Goal: Information Seeking & Learning: Learn about a topic

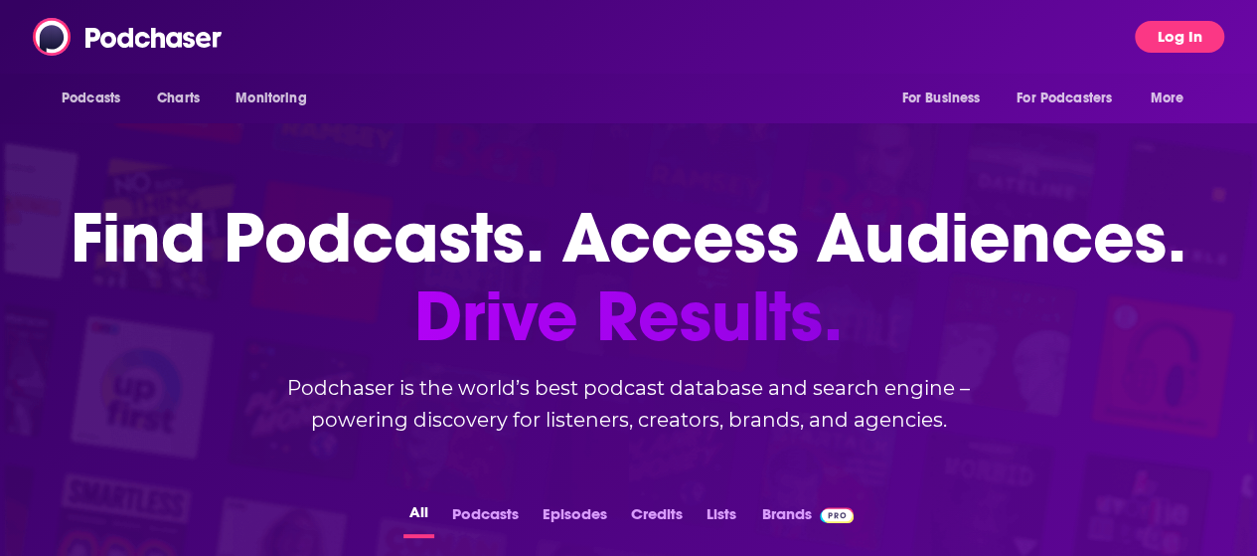
click at [1218, 32] on button "Log In" at bounding box center [1179, 37] width 89 height 32
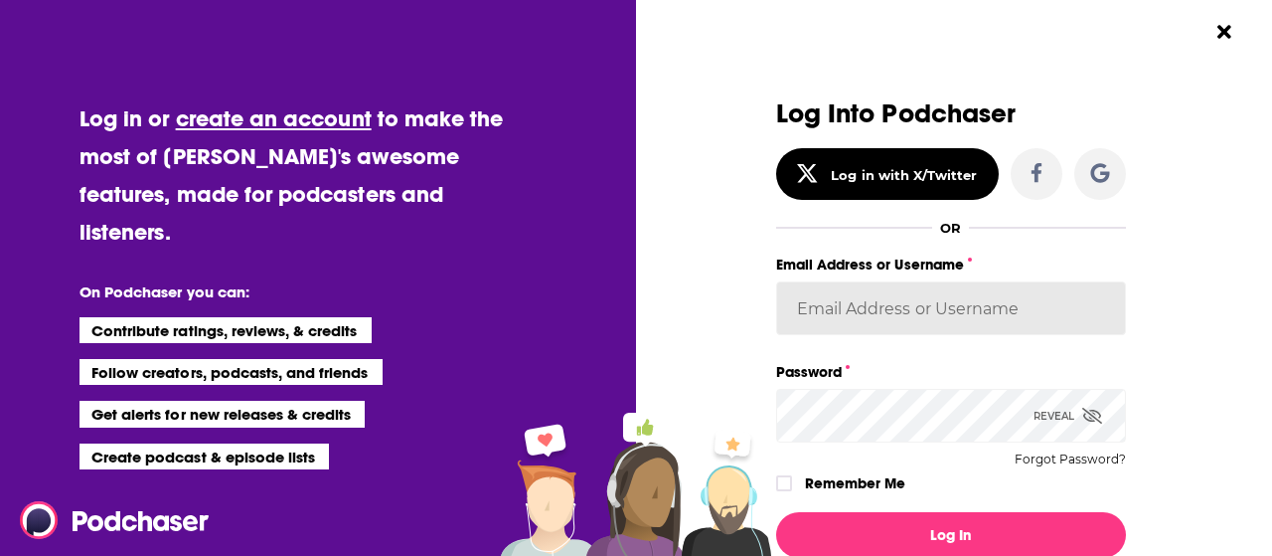
type input "[PERSON_NAME][EMAIL_ADDRESS][PERSON_NAME][DOMAIN_NAME]"
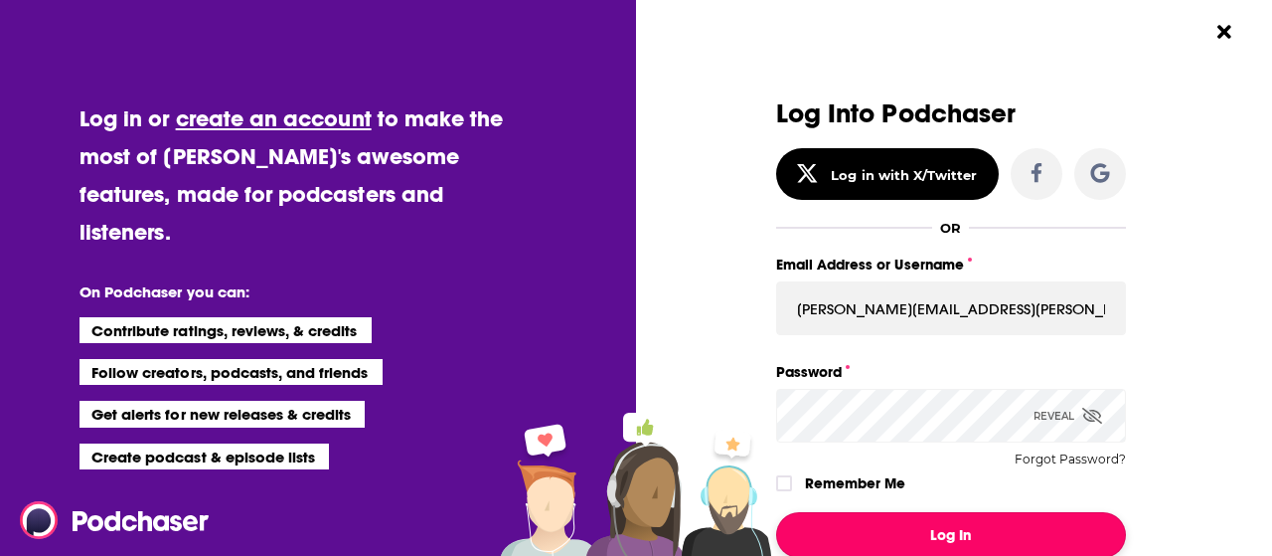
click at [916, 531] on button "Log In" at bounding box center [951, 535] width 350 height 46
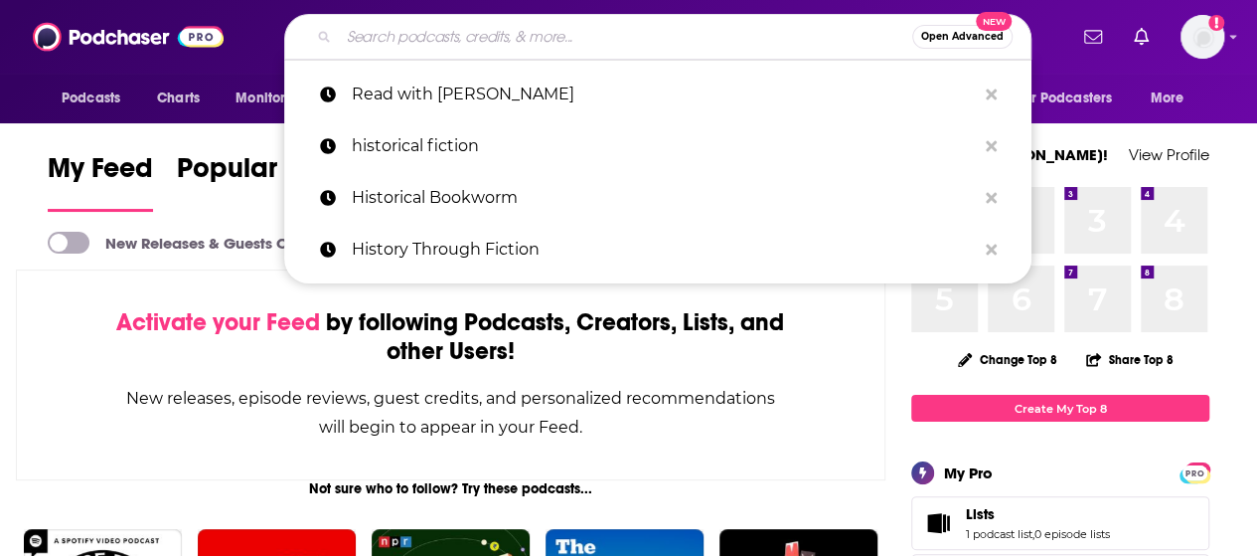
click at [582, 29] on input "Search podcasts, credits, & more..." at bounding box center [625, 37] width 573 height 32
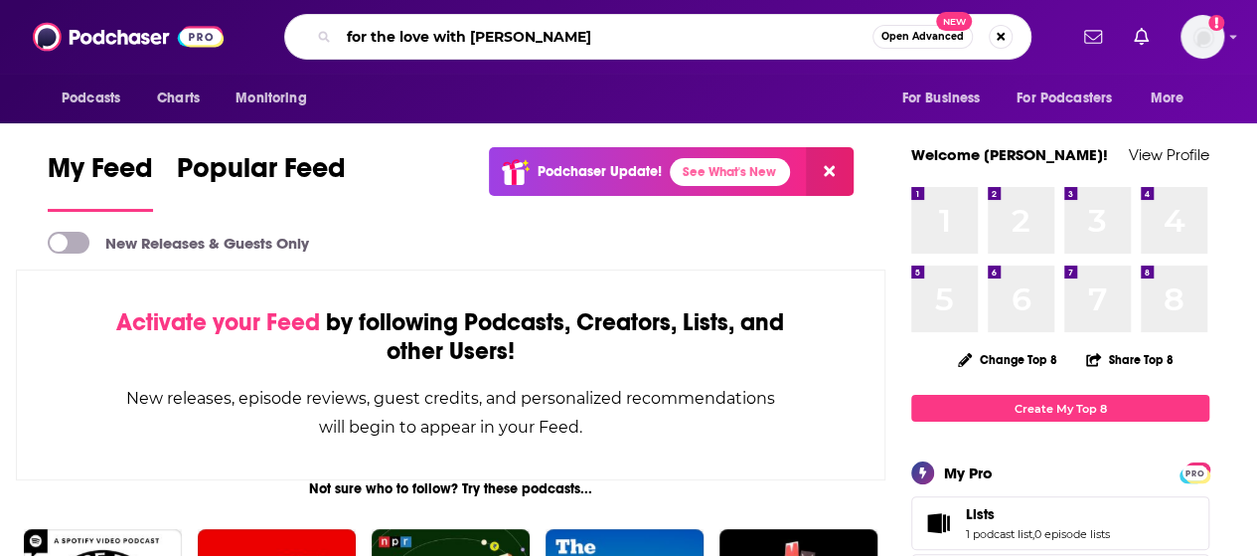
type input "for the love with [PERSON_NAME]"
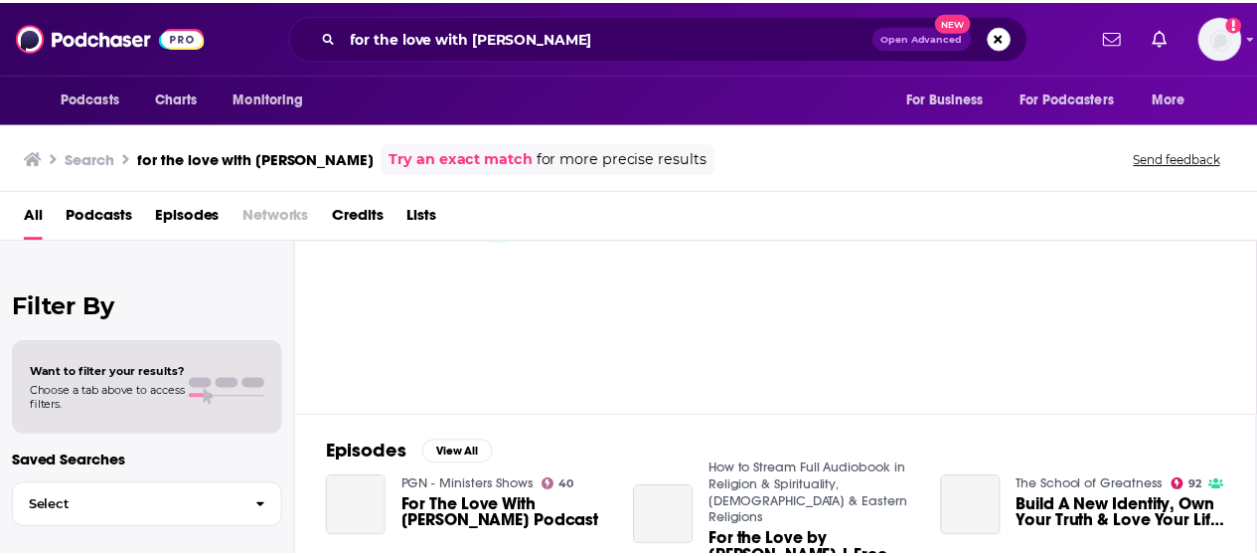
scroll to position [199, 0]
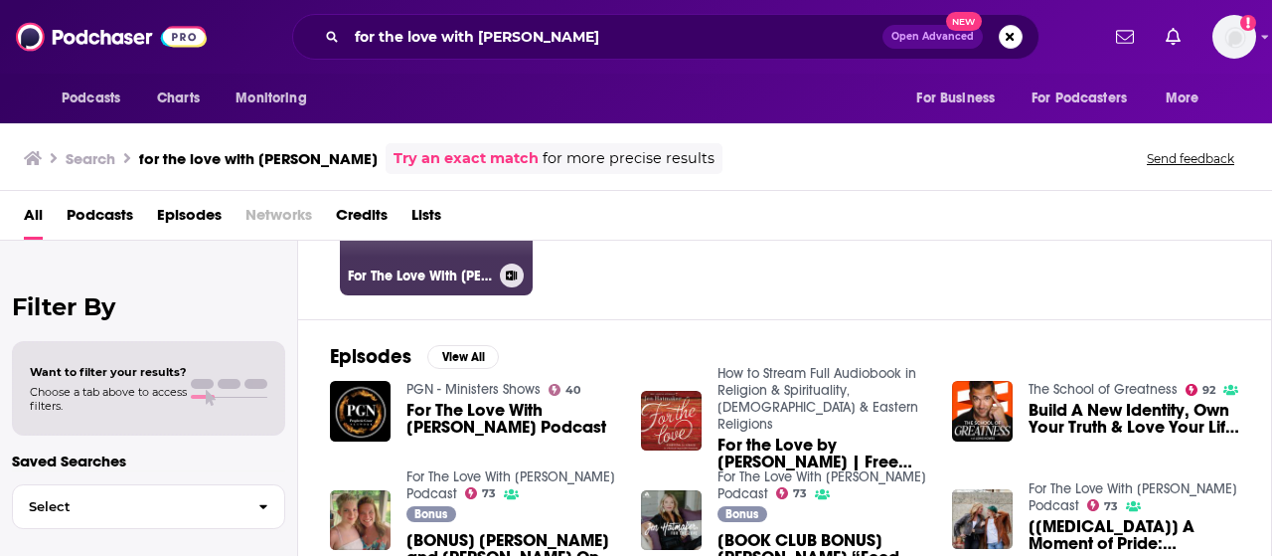
click at [416, 267] on h3 "For The Love With [PERSON_NAME] Podcast" at bounding box center [420, 275] width 144 height 17
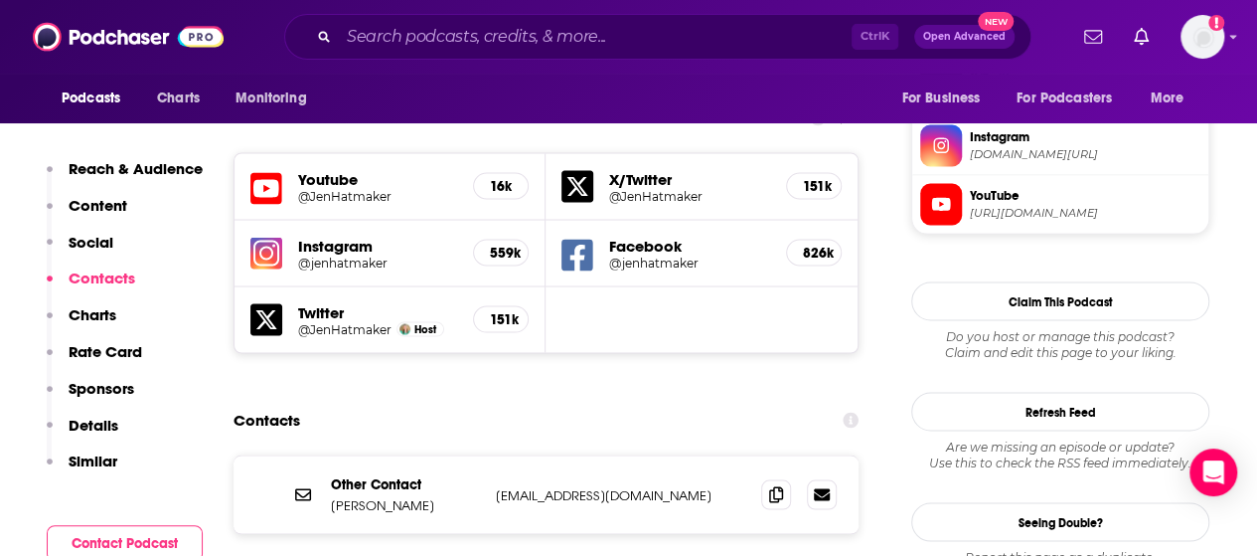
scroll to position [1789, 0]
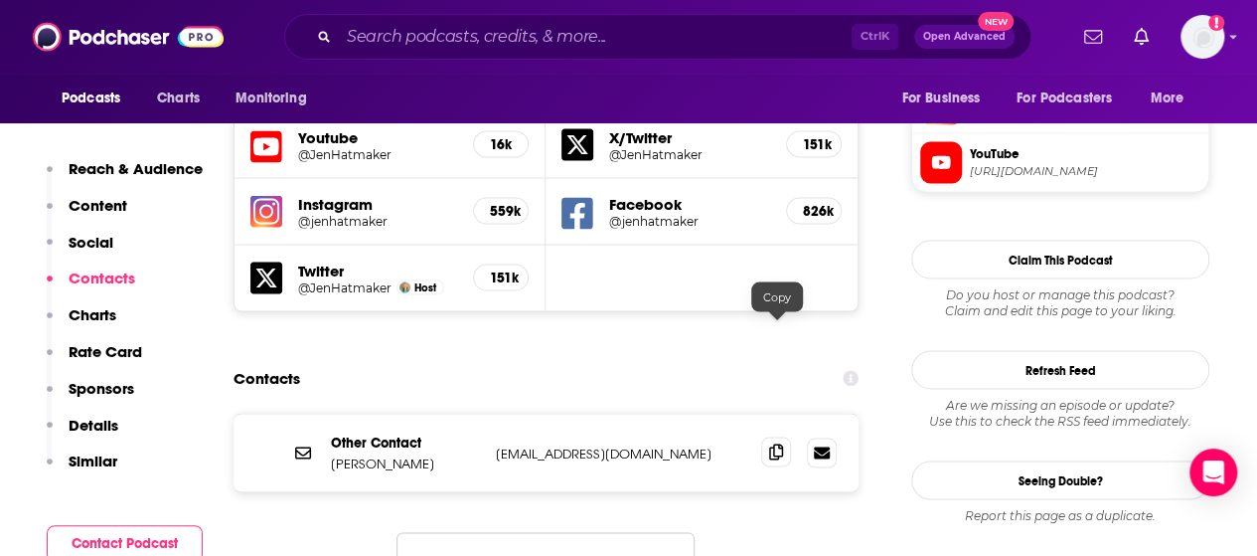
click at [775, 443] on icon at bounding box center [776, 451] width 14 height 16
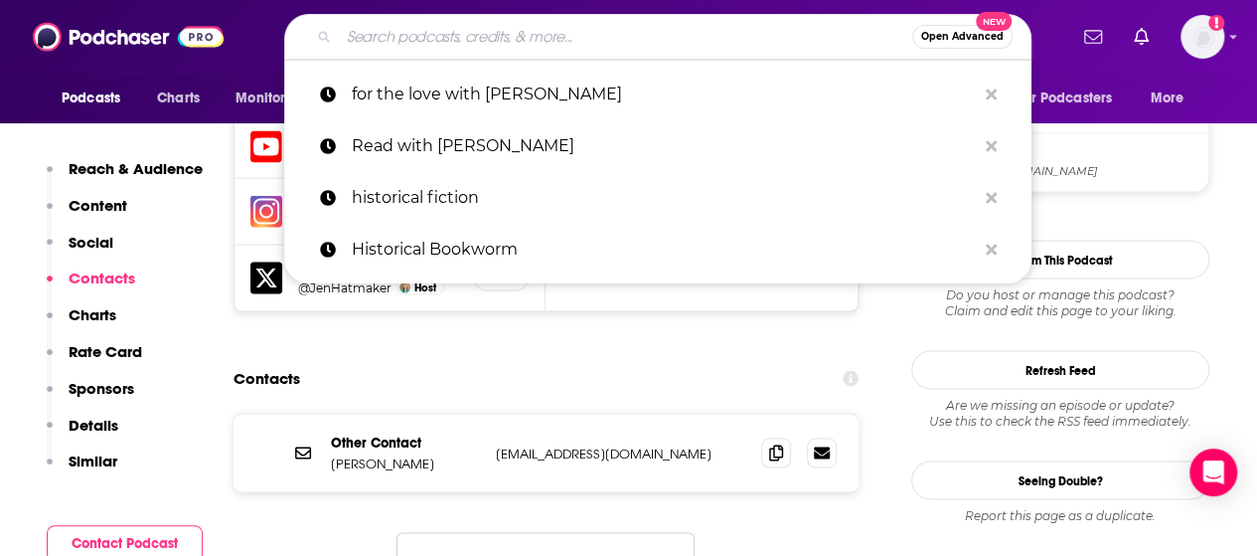
click at [416, 43] on input "Search podcasts, credits, & more..." at bounding box center [625, 37] width 573 height 32
paste input "[PERSON_NAME] Human Hope"
type input "[PERSON_NAME] Human Hope"
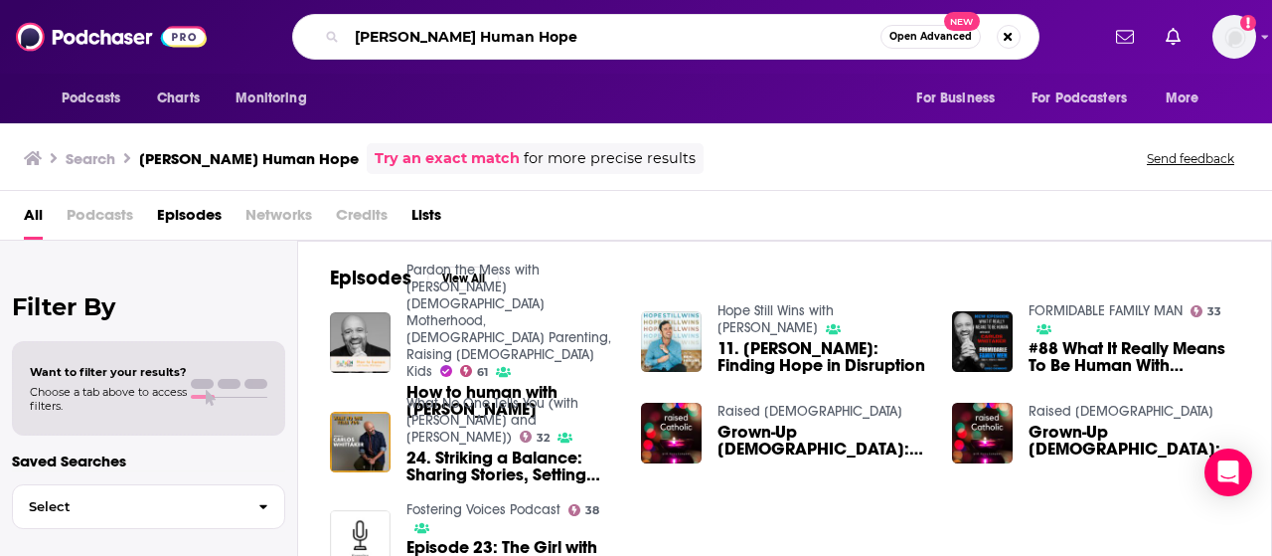
drag, startPoint x: 474, startPoint y: 41, endPoint x: 263, endPoint y: 37, distance: 210.7
click at [246, 39] on div "[PERSON_NAME] Human Hope Open Advanced New" at bounding box center [666, 37] width 866 height 46
type input "Human Hope"
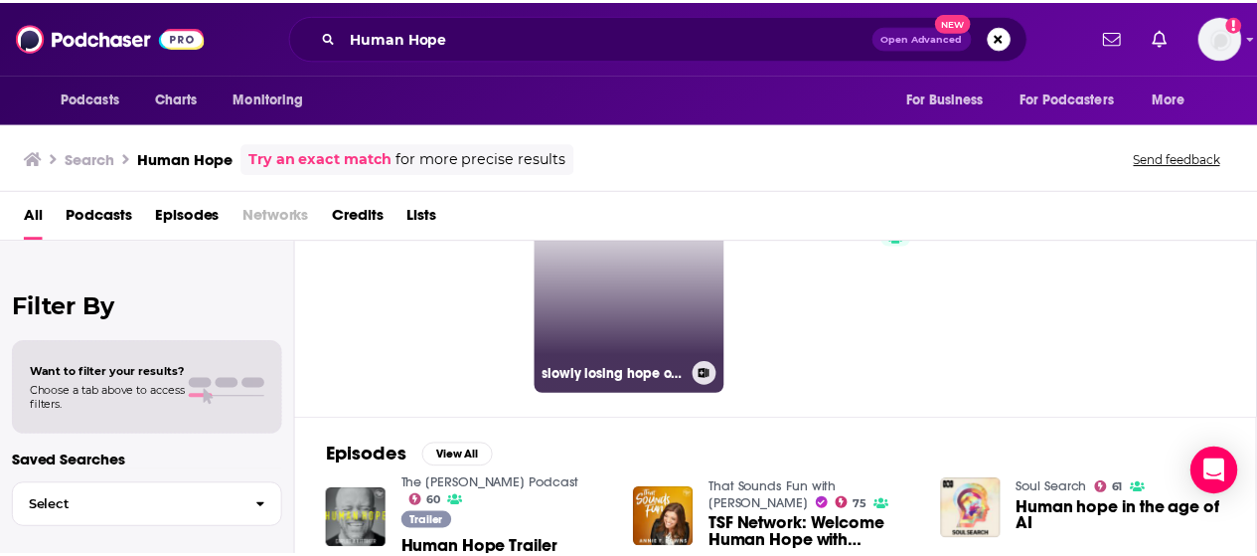
scroll to position [199, 0]
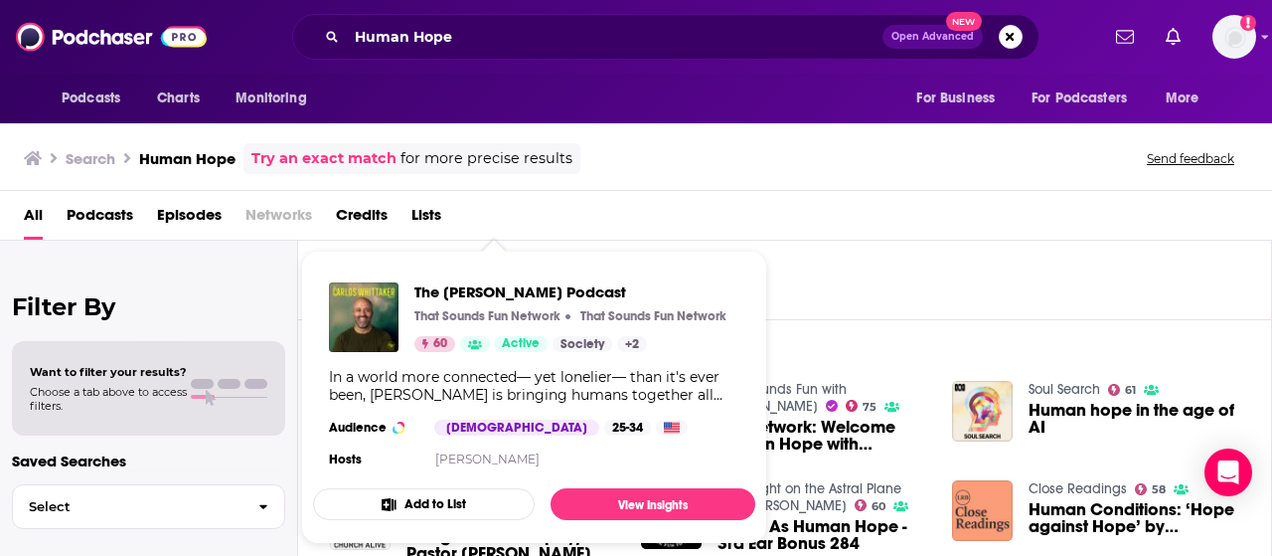
click at [499, 381] on div "In a world more connected— yet lonelier— than it's ever been, [PERSON_NAME] is …" at bounding box center [534, 386] width 410 height 36
click at [339, 343] on img "The Carlos Whittaker Podcast" at bounding box center [364, 317] width 70 height 70
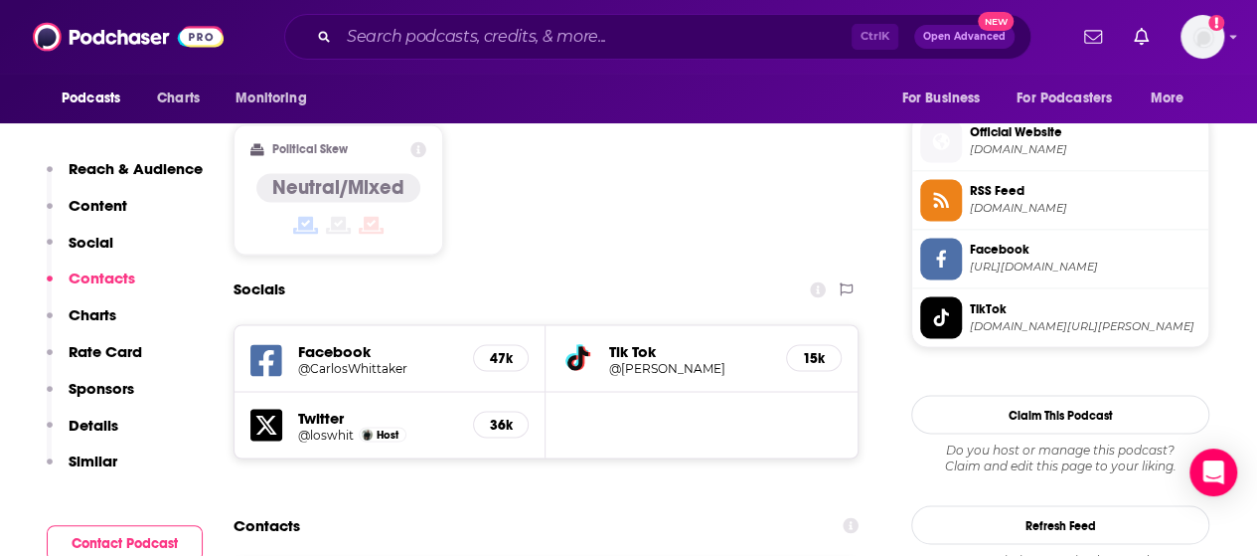
scroll to position [1690, 0]
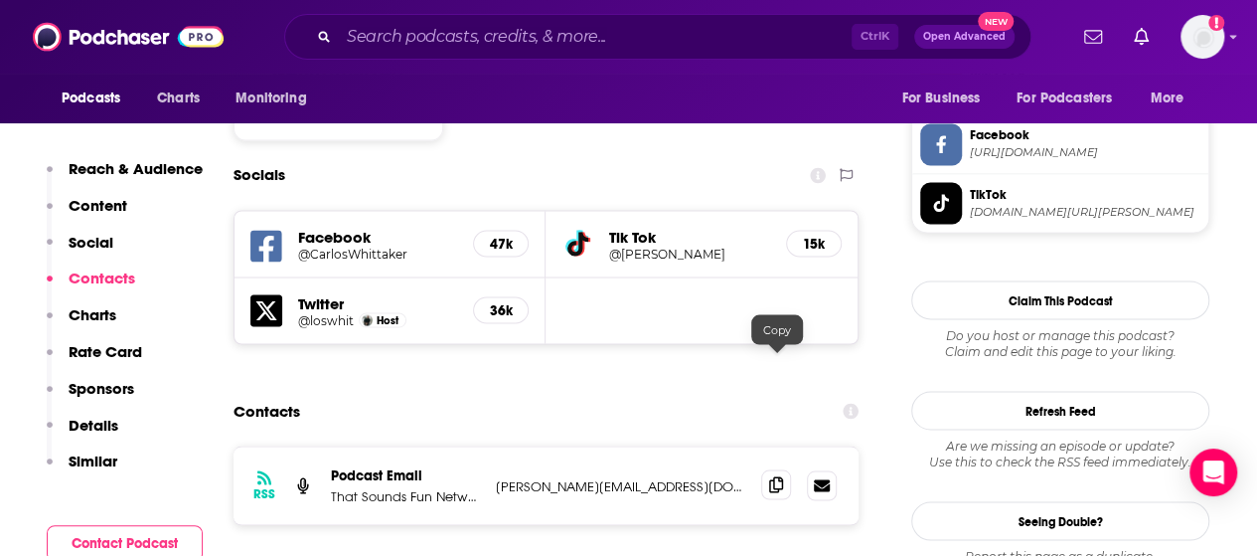
click at [779, 476] on icon at bounding box center [776, 484] width 14 height 16
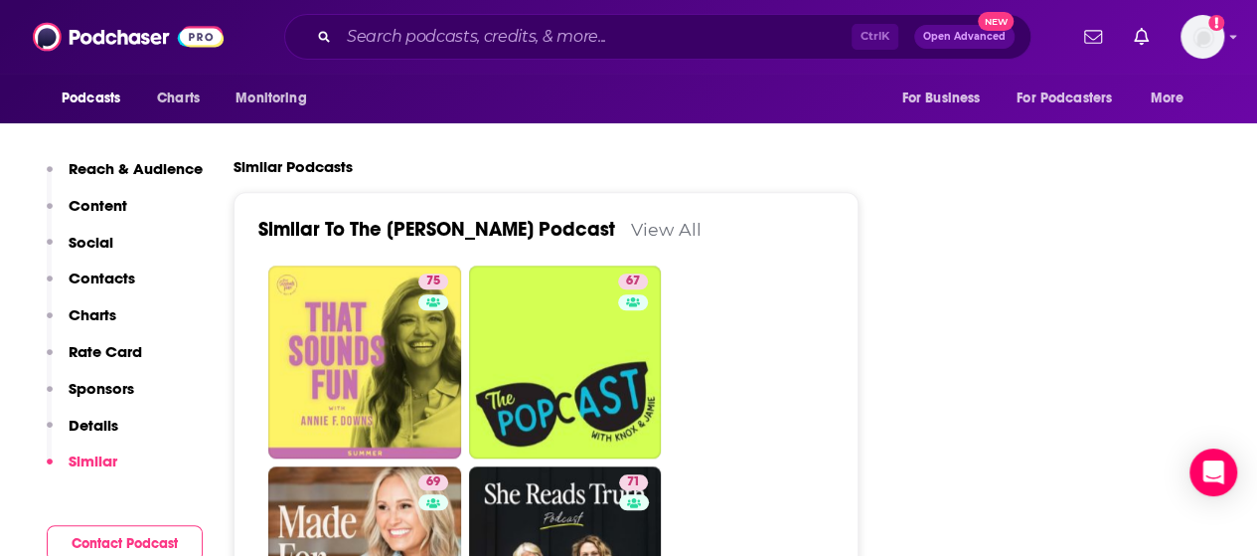
scroll to position [4572, 0]
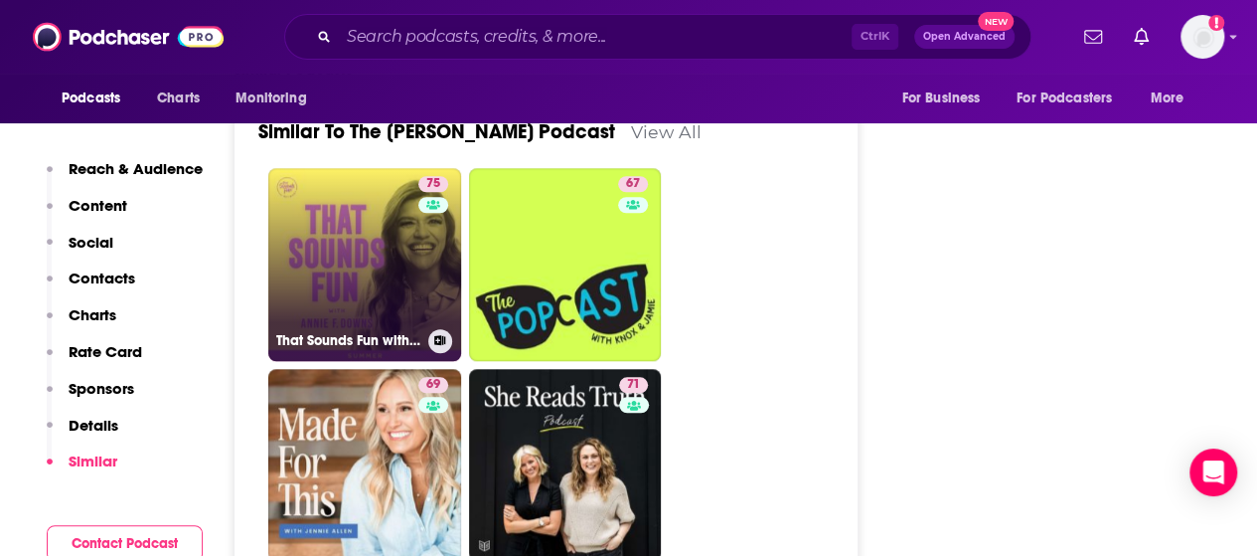
click at [422, 230] on div "75" at bounding box center [435, 252] width 35 height 153
type input "[URL][DOMAIN_NAME][PERSON_NAME]"
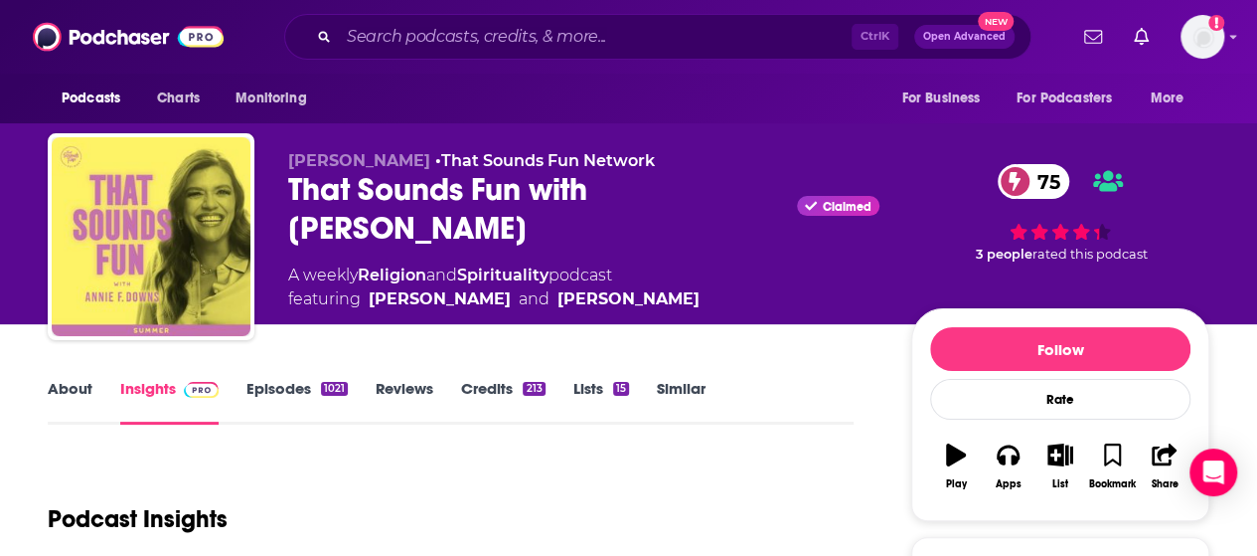
drag, startPoint x: 422, startPoint y: 240, endPoint x: 262, endPoint y: 192, distance: 167.0
click at [262, 192] on div "[PERSON_NAME] • That Sounds Fun Network That Sounds Fun with [PERSON_NAME] Clai…" at bounding box center [629, 240] width 1162 height 215
copy h2 "That Sounds Fun with [PERSON_NAME]"
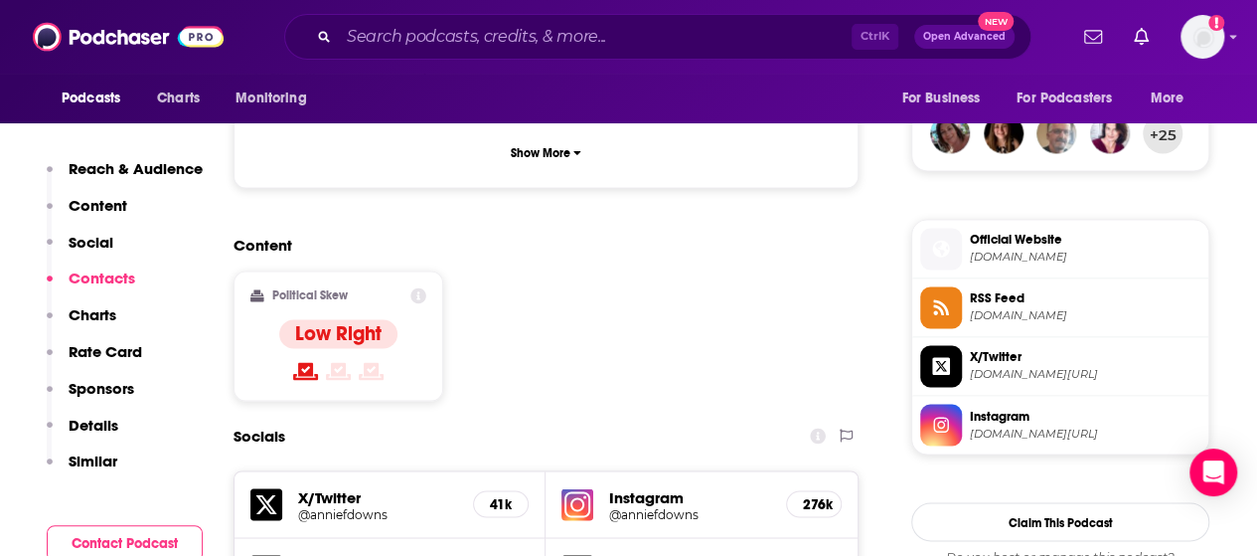
scroll to position [1690, 0]
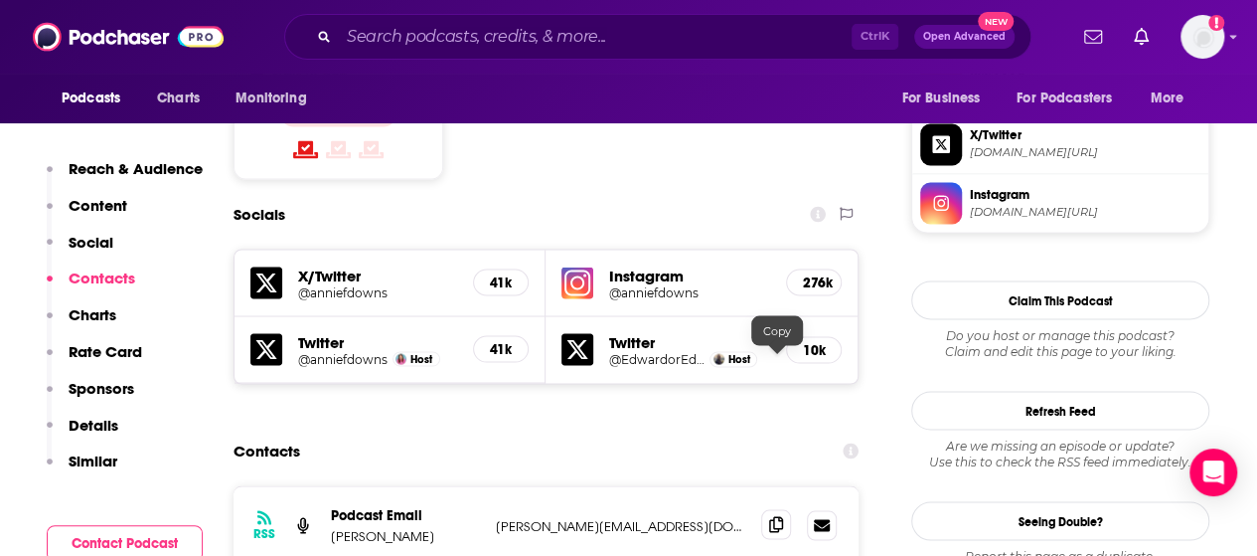
click at [781, 516] on icon at bounding box center [776, 524] width 14 height 16
click at [410, 46] on input "Search podcasts, credits, & more..." at bounding box center [595, 37] width 513 height 32
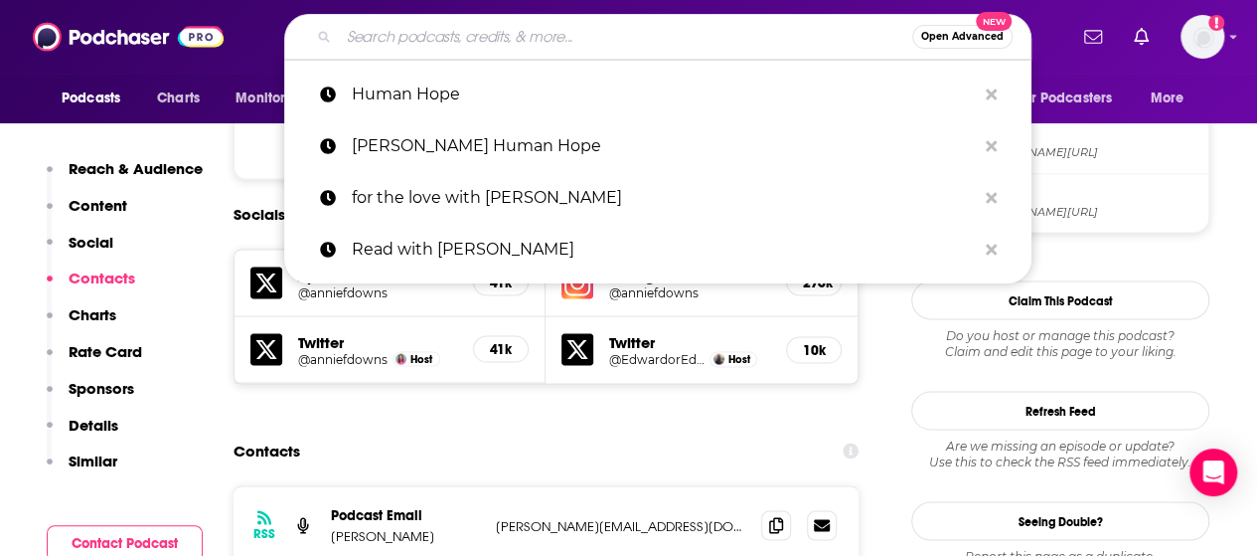
paste input "The Happy Hour with [PERSON_NAME]"
type input "The Happy Hour with [PERSON_NAME]"
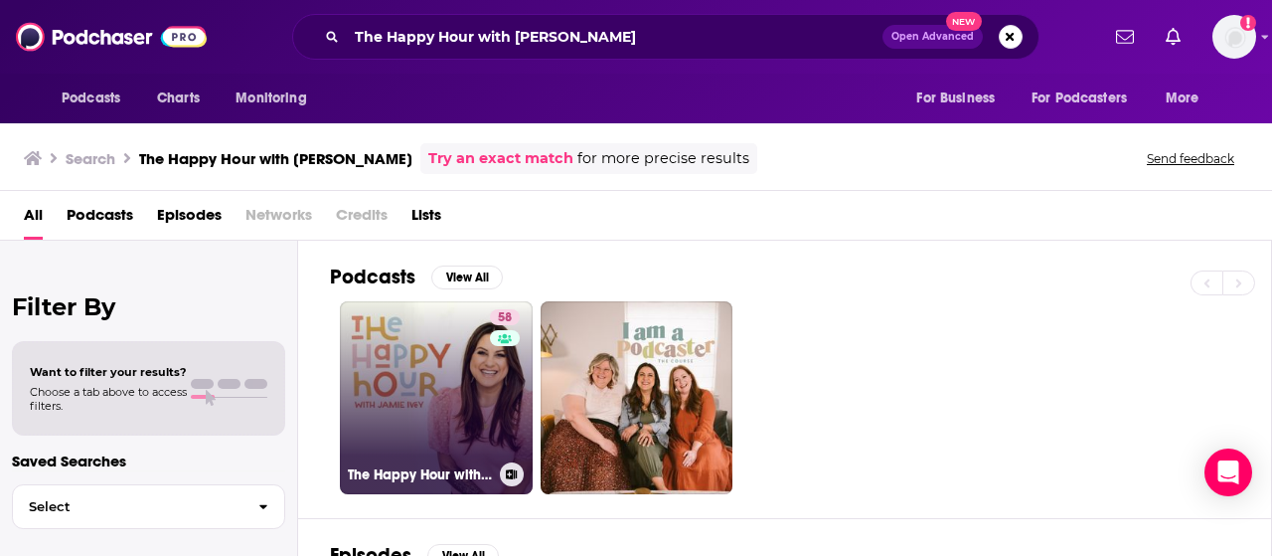
click at [441, 405] on link "58 The Happy Hour with [PERSON_NAME]" at bounding box center [436, 397] width 193 height 193
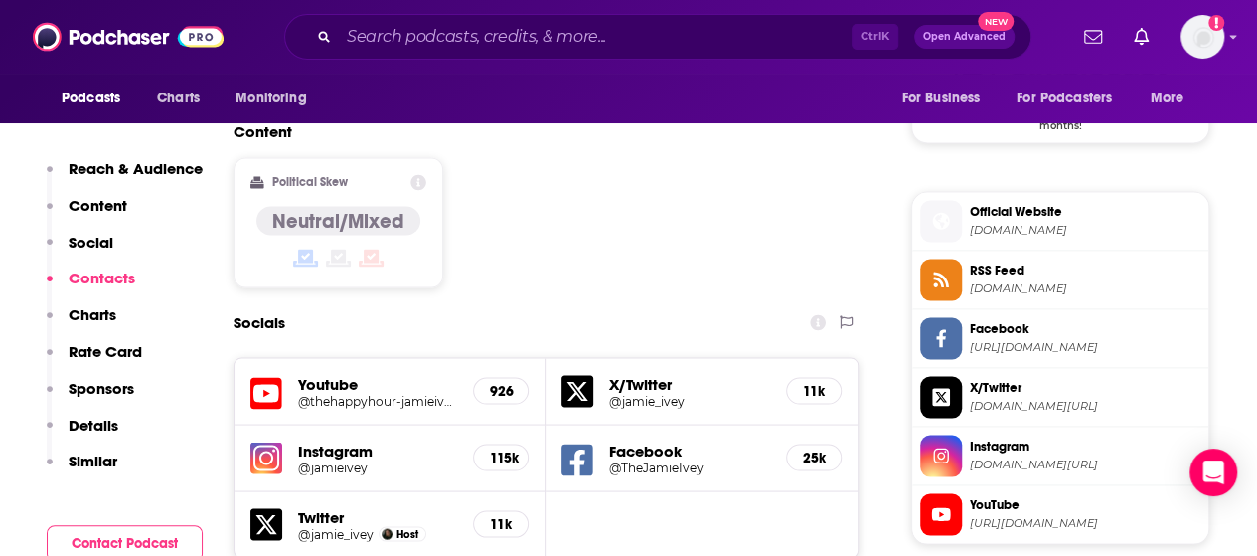
scroll to position [1888, 0]
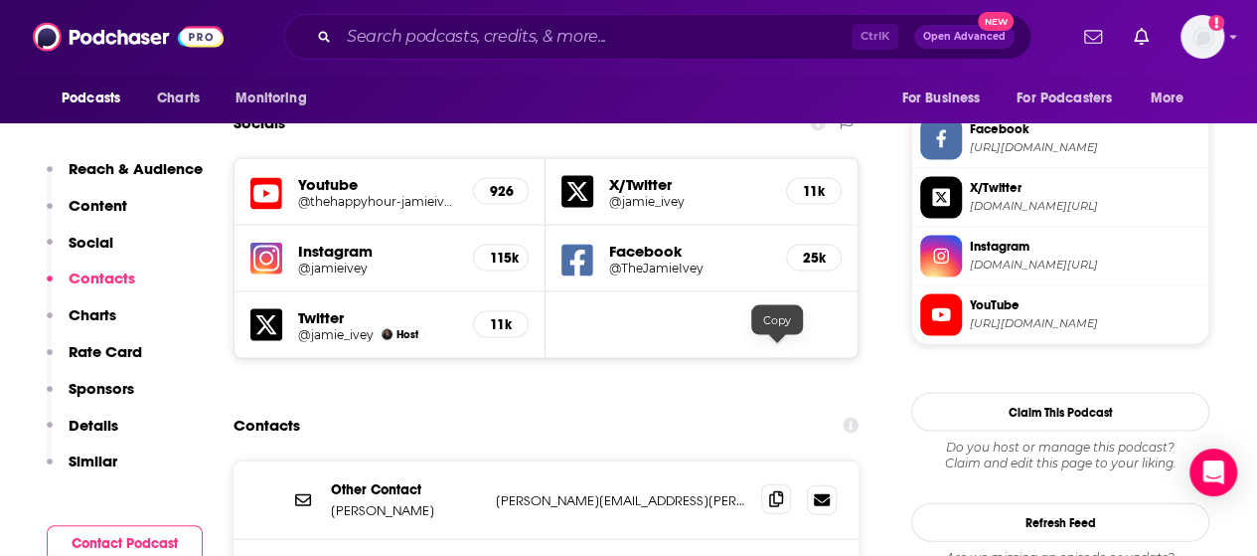
click at [788, 484] on span at bounding box center [776, 499] width 30 height 30
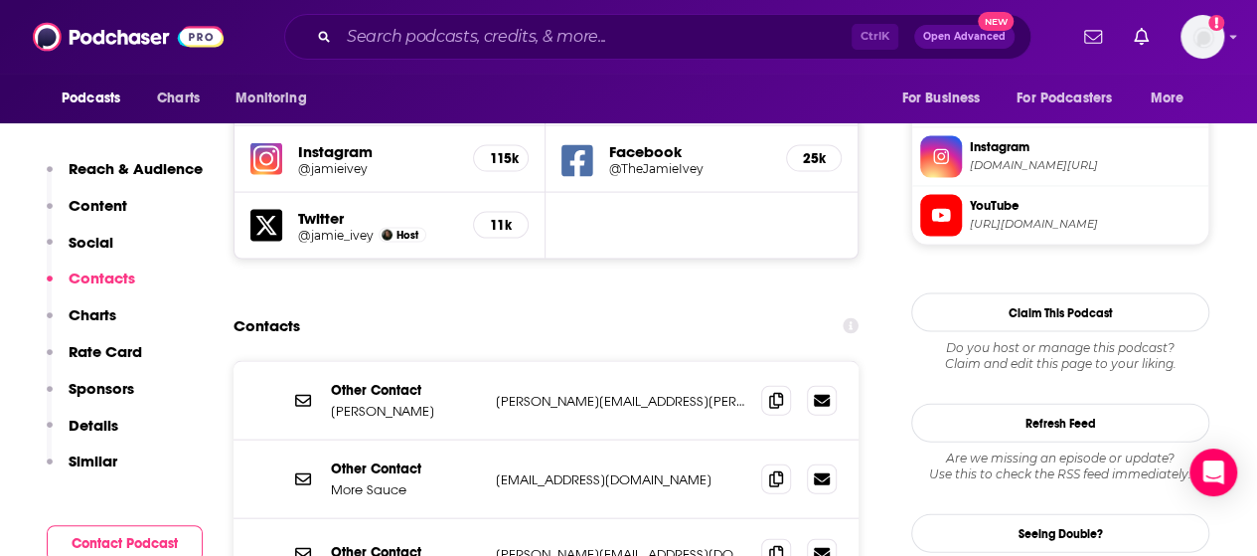
scroll to position [2087, 0]
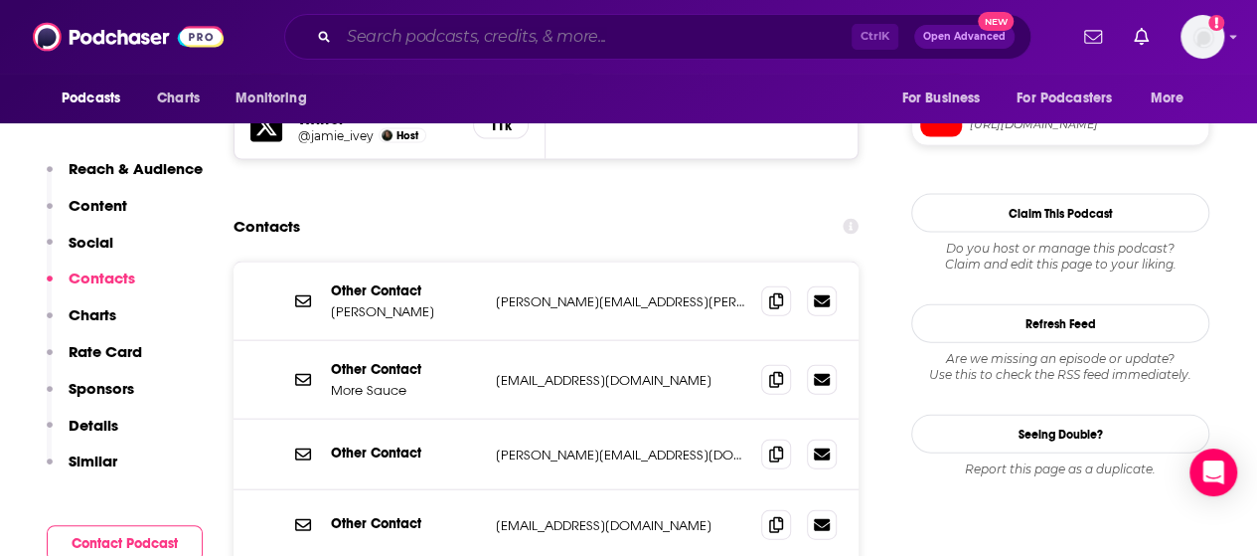
click at [454, 42] on input "Search podcasts, credits, & more..." at bounding box center [595, 37] width 513 height 32
paste input "Relevant Podcast"
type input "Relevant Podcast"
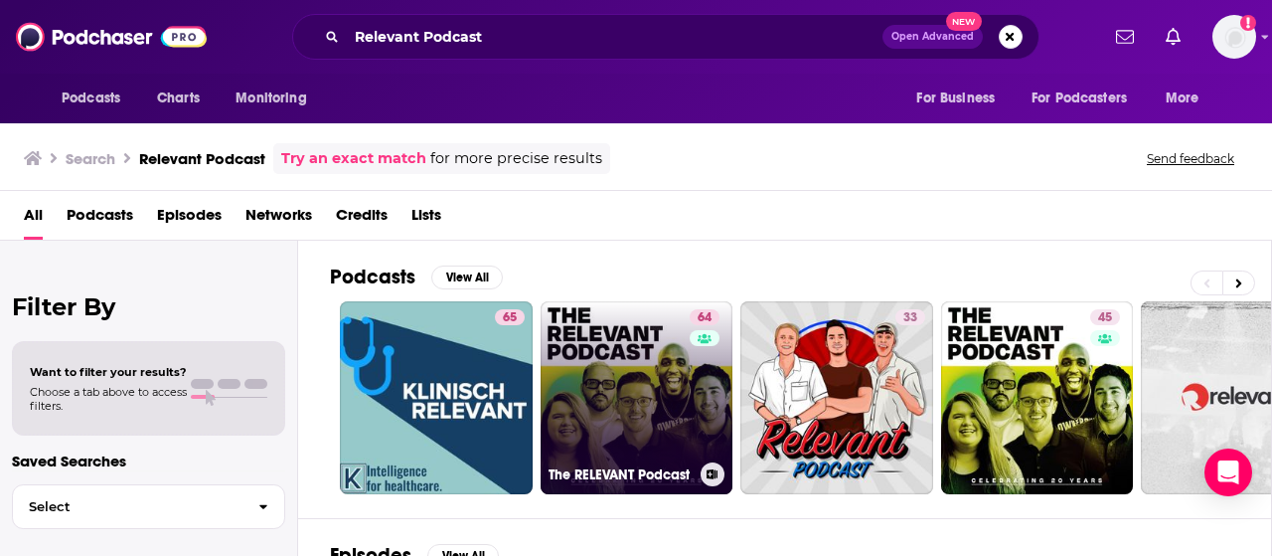
click at [630, 342] on link "64 The RELEVANT Podcast" at bounding box center [637, 397] width 193 height 193
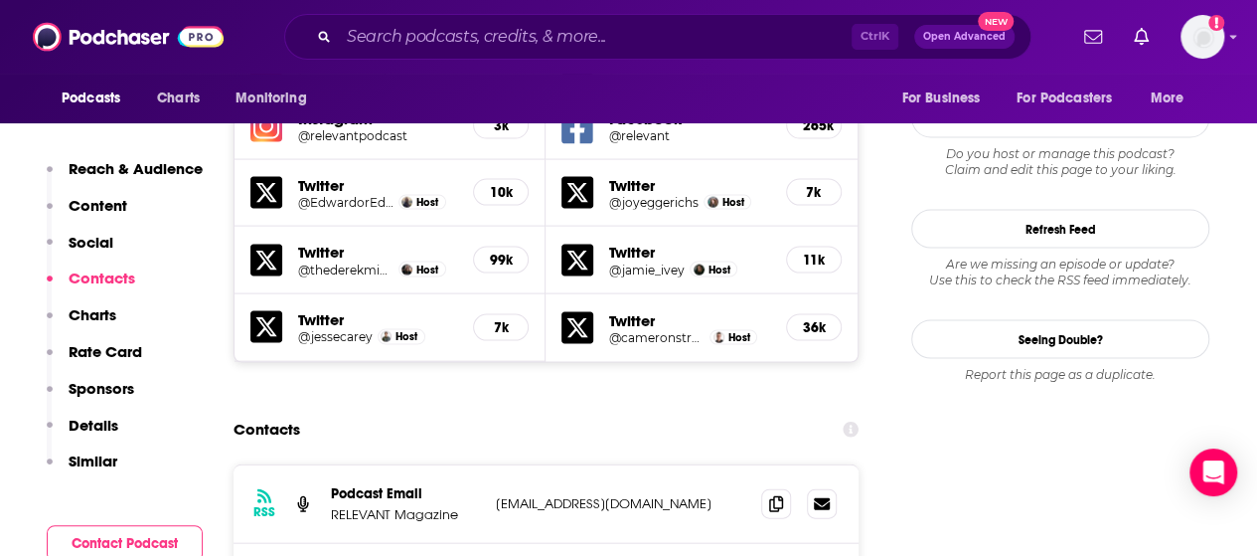
scroll to position [2187, 0]
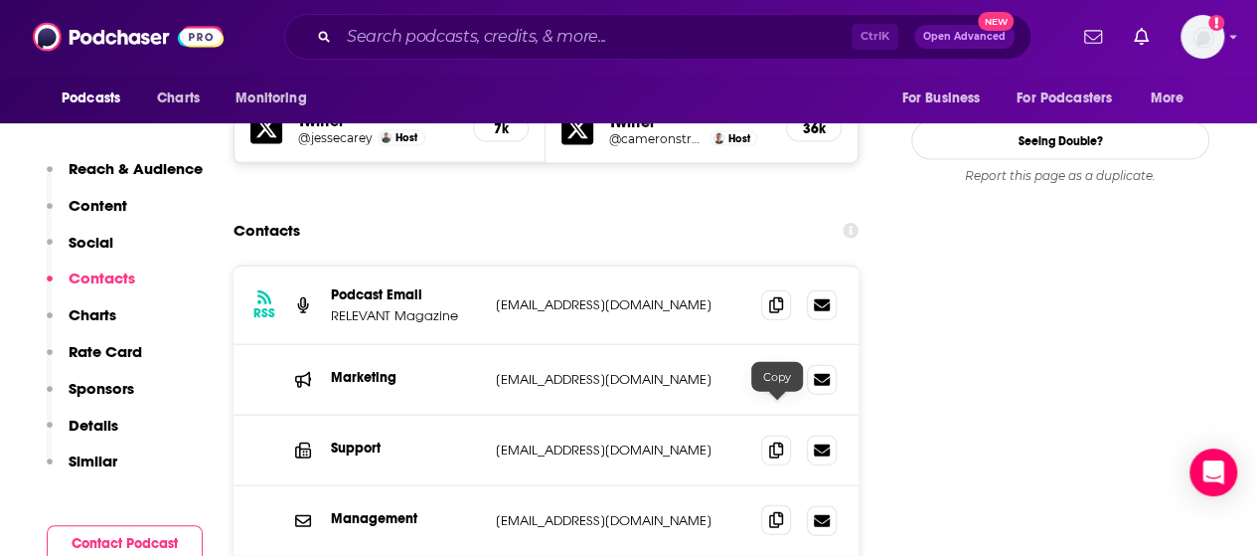
click at [774, 512] on icon at bounding box center [776, 520] width 14 height 16
click at [403, 23] on input "Search podcasts, credits, & more..." at bounding box center [595, 37] width 513 height 32
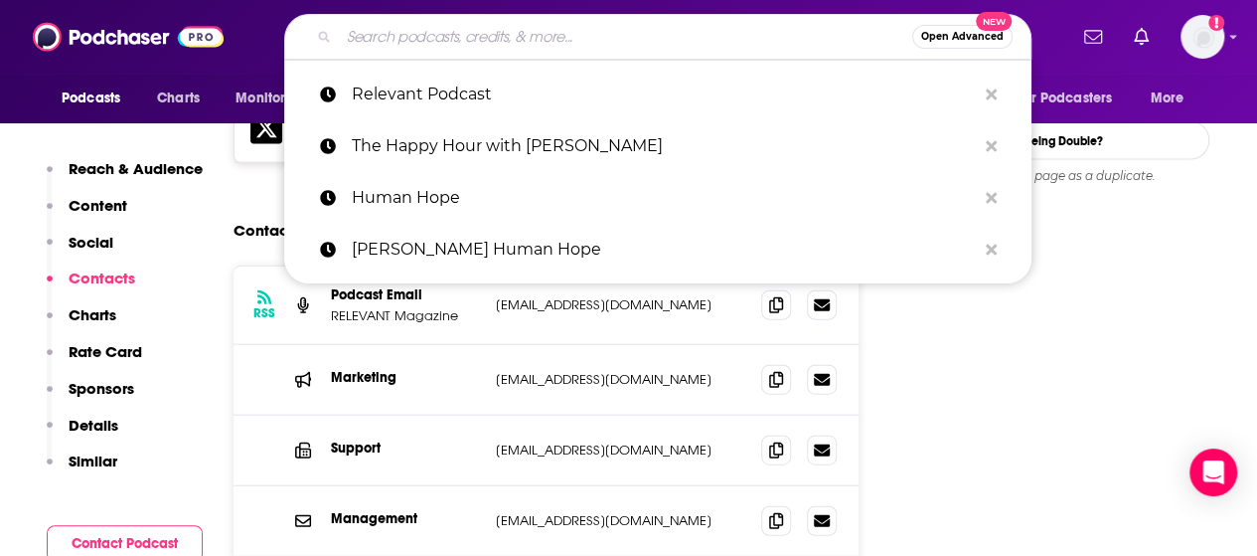
paste input "Rhythms for Life"
type input "Rhythms for Life"
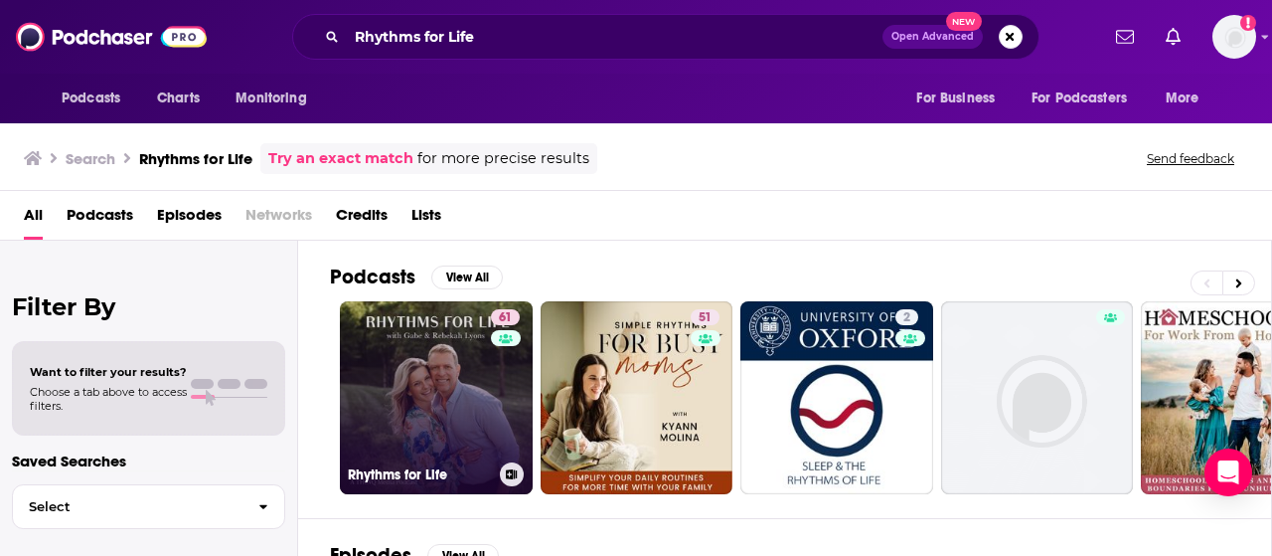
click at [479, 369] on link "61 Rhythms for Life" at bounding box center [436, 397] width 193 height 193
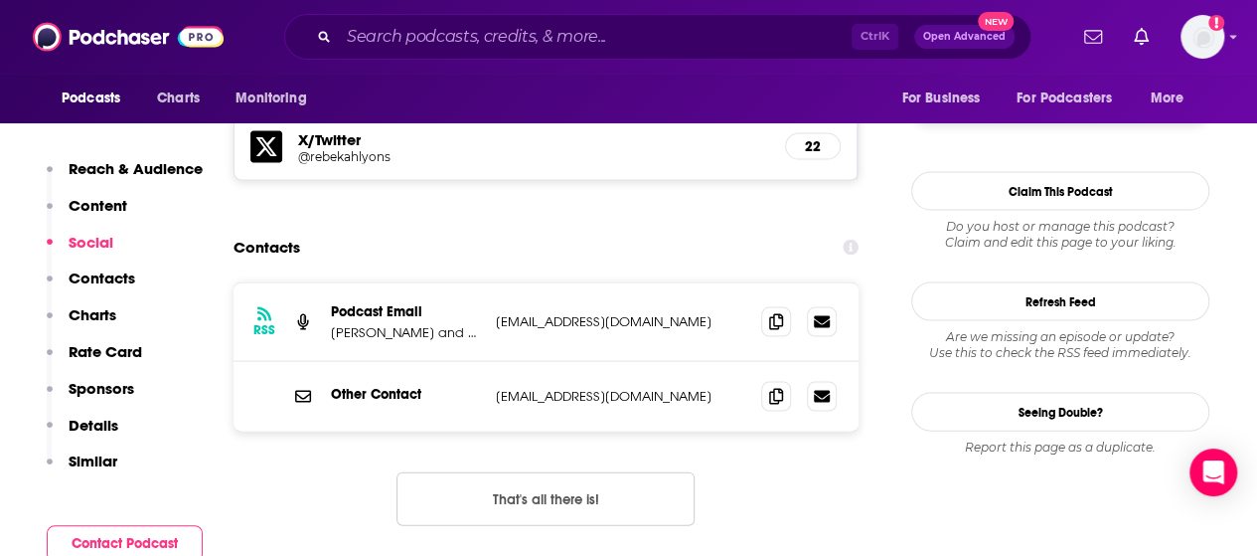
scroll to position [1888, 0]
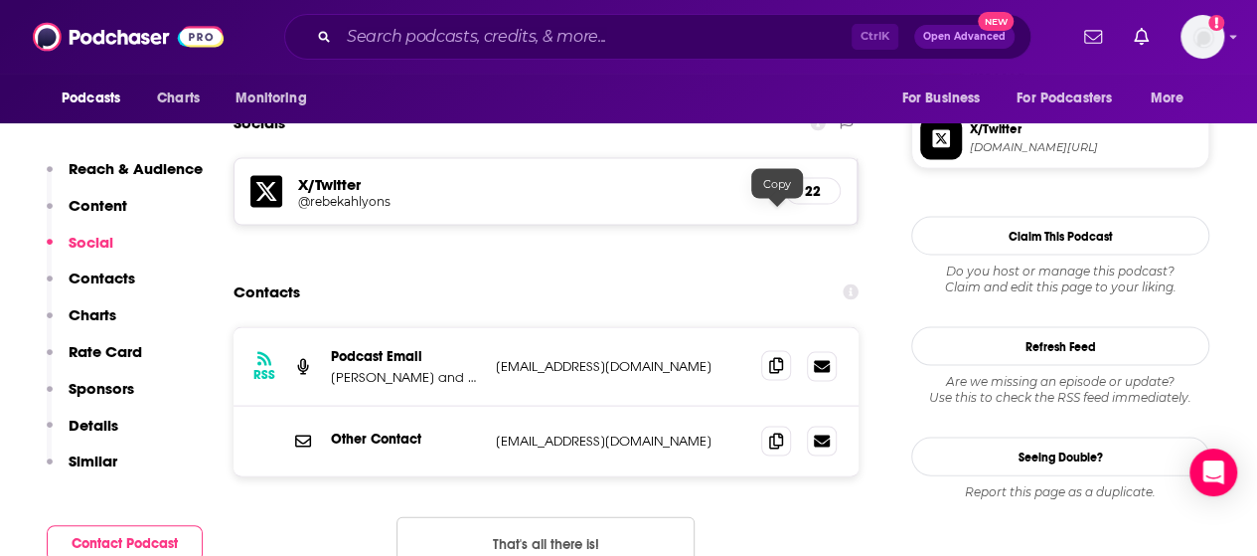
click at [781, 358] on icon at bounding box center [776, 366] width 14 height 16
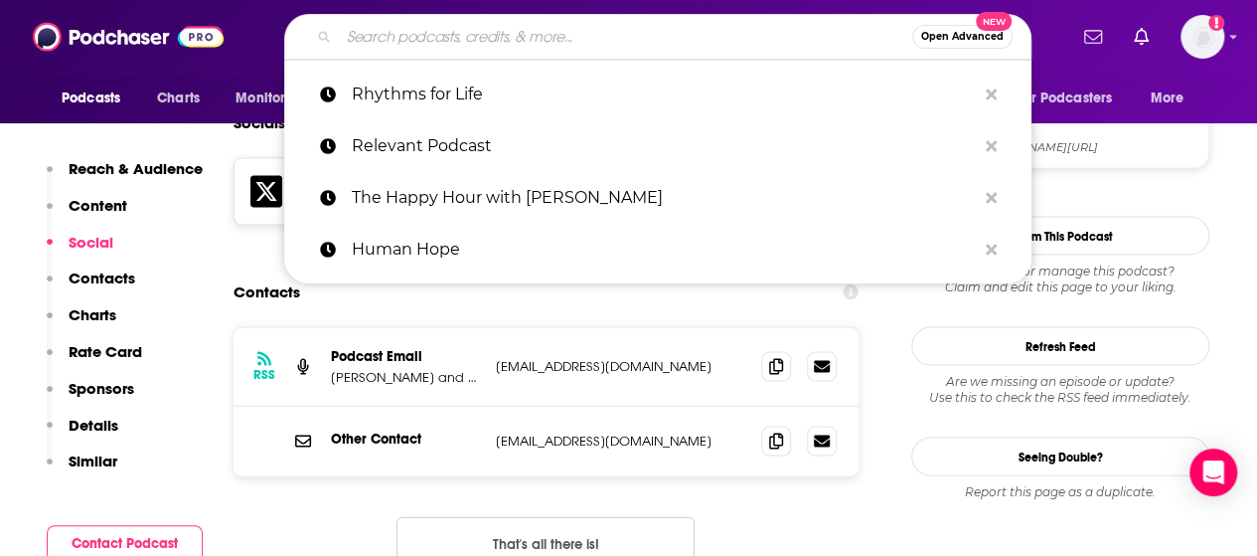
click at [470, 40] on input "Search podcasts, credits, & more..." at bounding box center [625, 37] width 573 height 32
paste input "Living Proof with [PERSON_NAME]"
type input "Living Proof with [PERSON_NAME]"
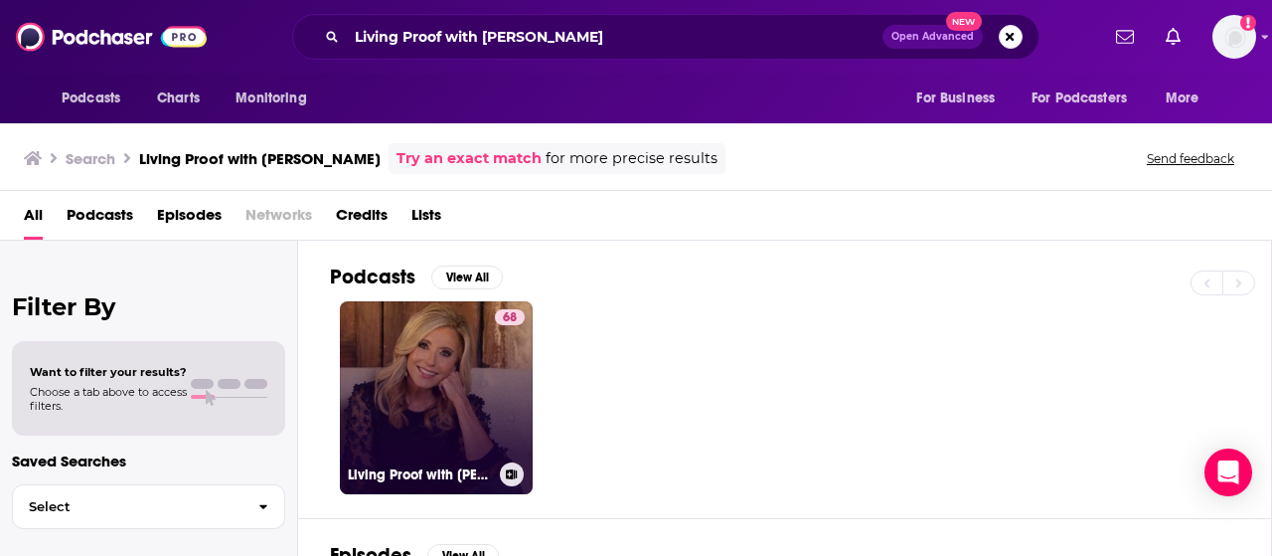
click at [511, 387] on div "68" at bounding box center [510, 385] width 30 height 153
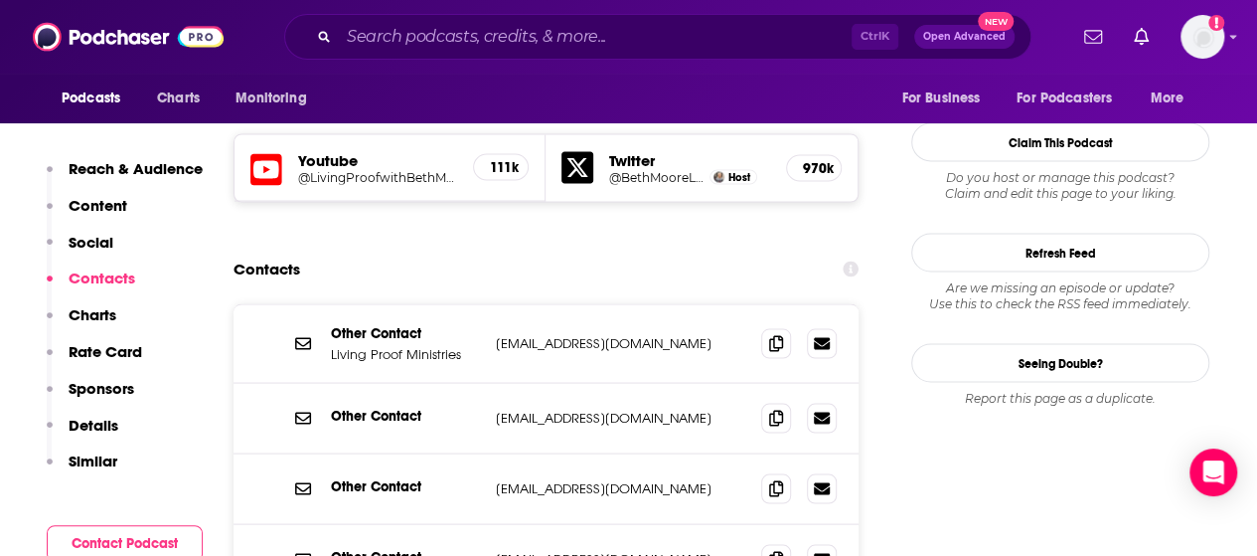
scroll to position [1690, 0]
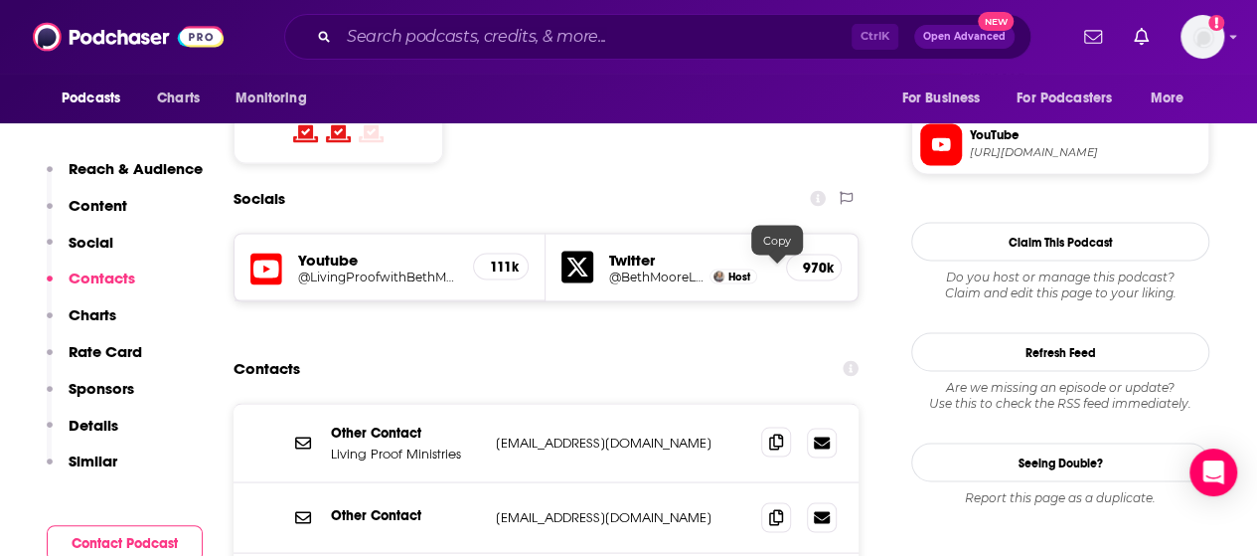
click at [782, 433] on icon at bounding box center [776, 441] width 14 height 16
click at [455, 25] on input "Search podcasts, credits, & more..." at bounding box center [595, 37] width 513 height 32
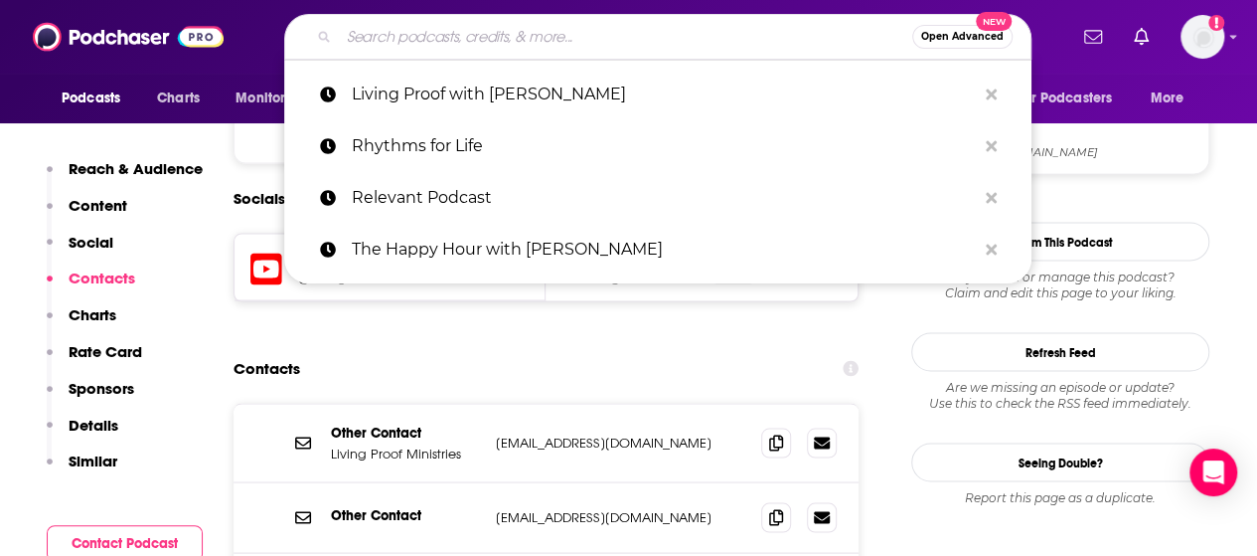
paste input "The Modern [PERSON_NAME] Podcast (What Should I Read Next?)"
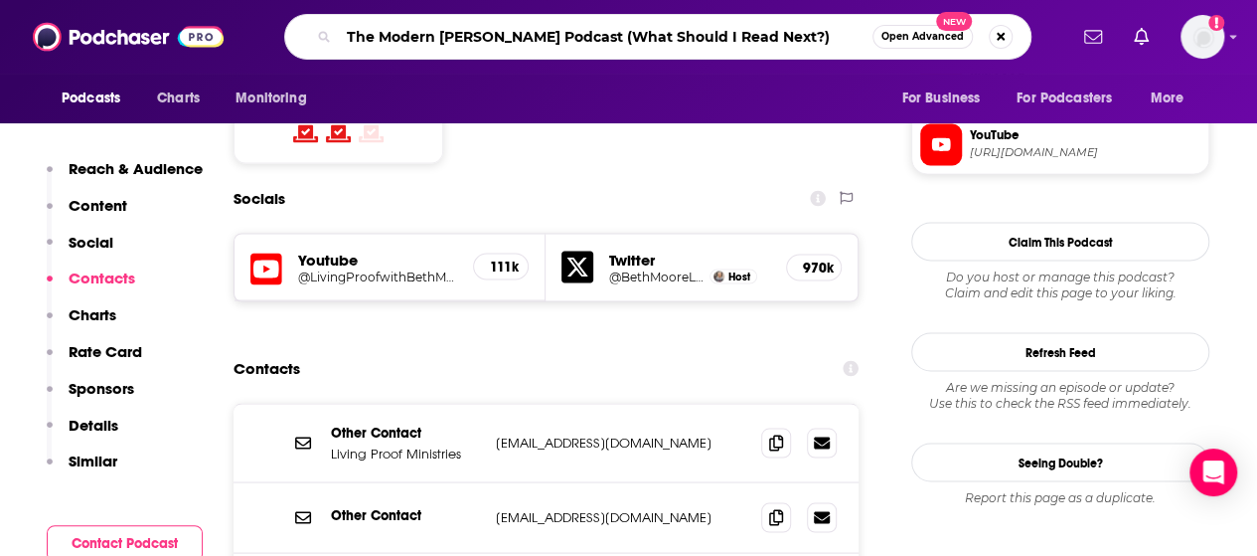
drag, startPoint x: 582, startPoint y: 33, endPoint x: 1271, endPoint y: 16, distance: 689.0
type input "The Modern [PERSON_NAME] Podcast"
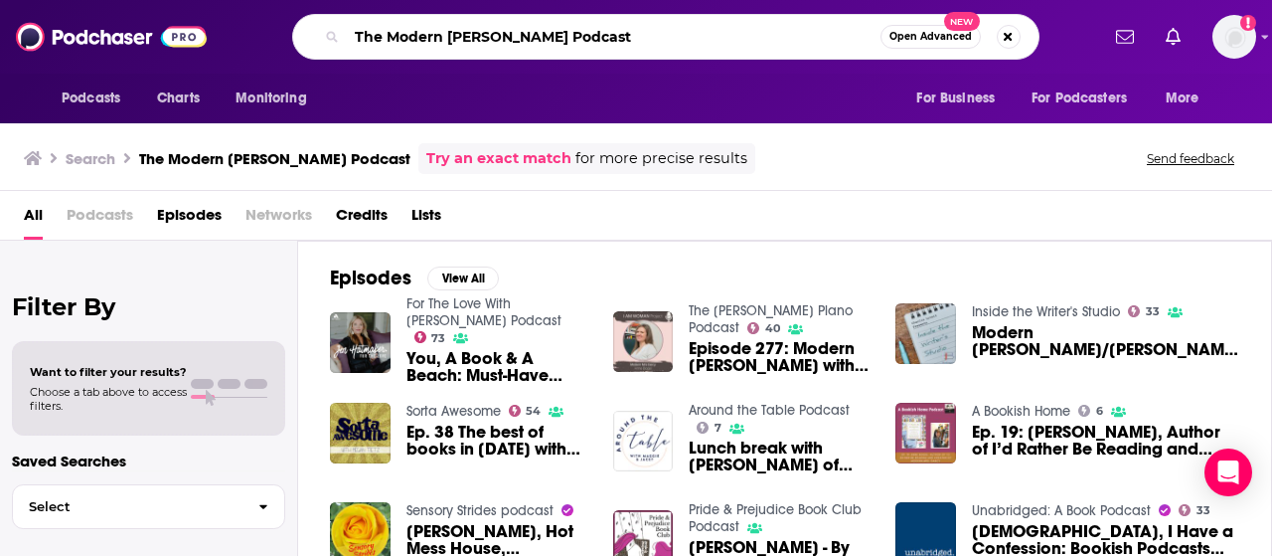
drag, startPoint x: 385, startPoint y: 30, endPoint x: 272, endPoint y: 24, distance: 112.5
click at [274, 25] on div "The Modern [PERSON_NAME] Podcast Open Advanced New" at bounding box center [666, 37] width 866 height 46
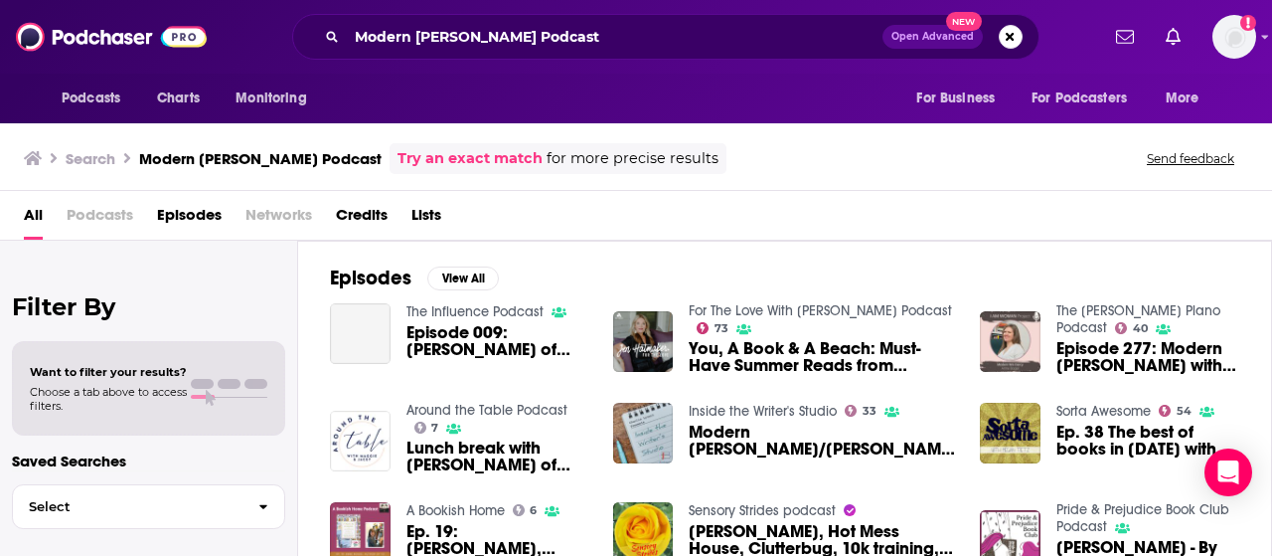
click at [475, 17] on div "Modern [PERSON_NAME] Podcast Open Advanced New" at bounding box center [665, 37] width 747 height 46
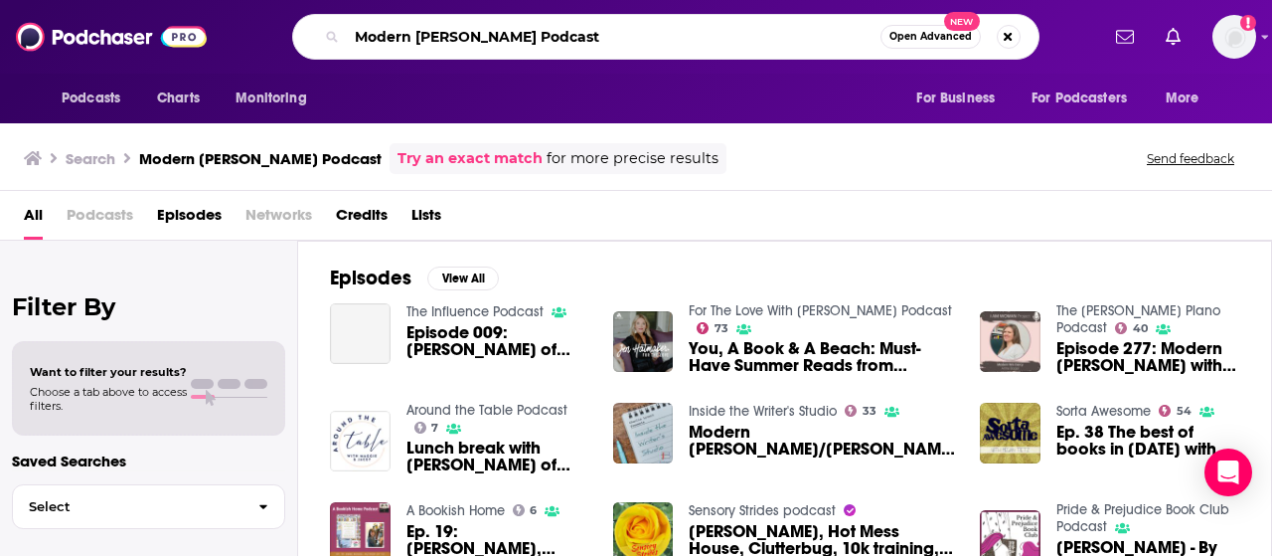
click at [472, 31] on input "Modern [PERSON_NAME] Podcast" at bounding box center [614, 37] width 534 height 32
type input "what should I read next"
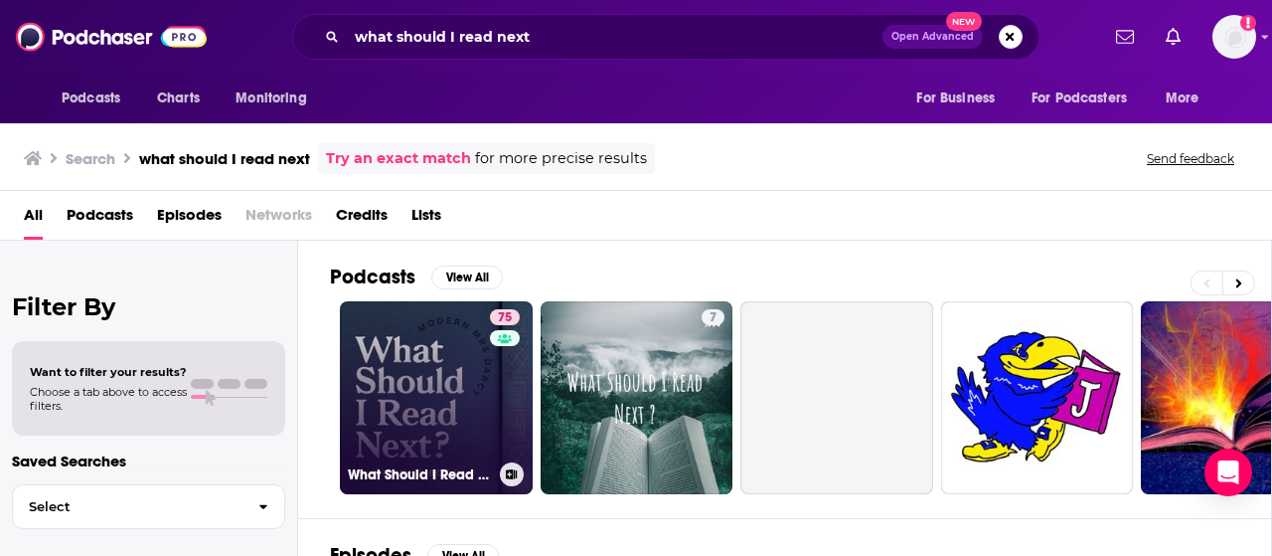
click at [430, 400] on link "75 What Should I Read Next?" at bounding box center [436, 397] width 193 height 193
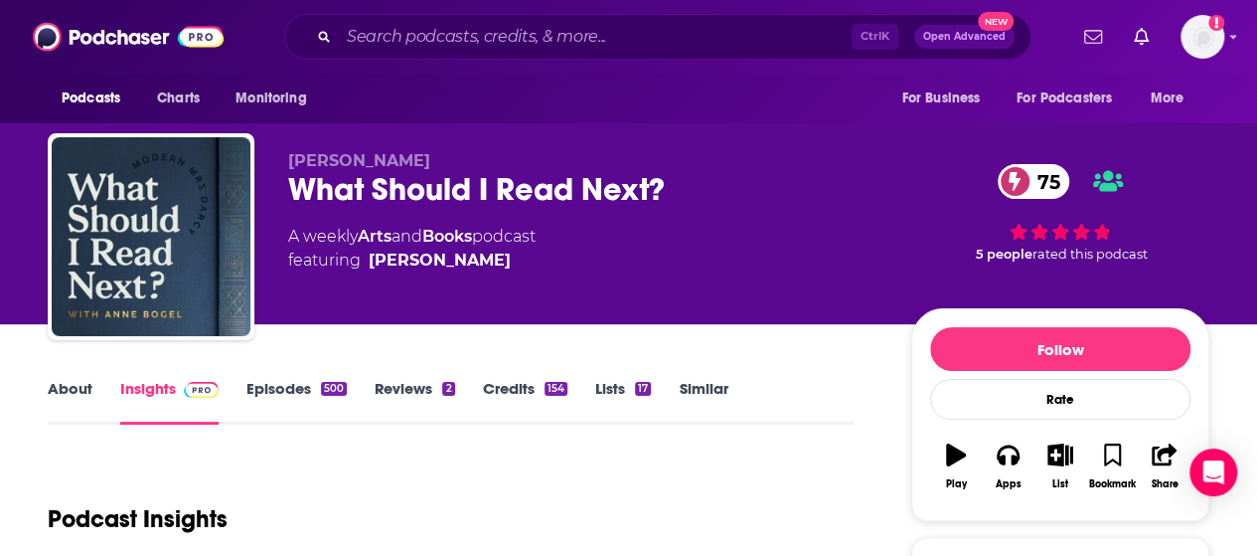
click at [468, 180] on div "What Should I Read Next? 75" at bounding box center [583, 189] width 591 height 39
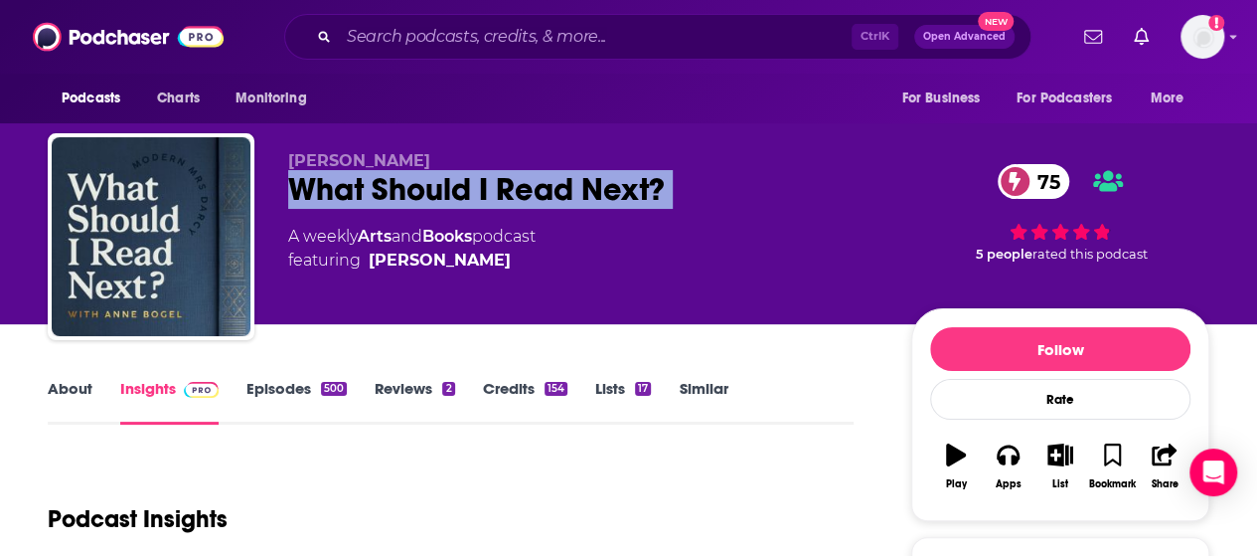
click at [468, 180] on div "What Should I Read Next? 75" at bounding box center [583, 189] width 591 height 39
copy div "What Should I Read Next? 75"
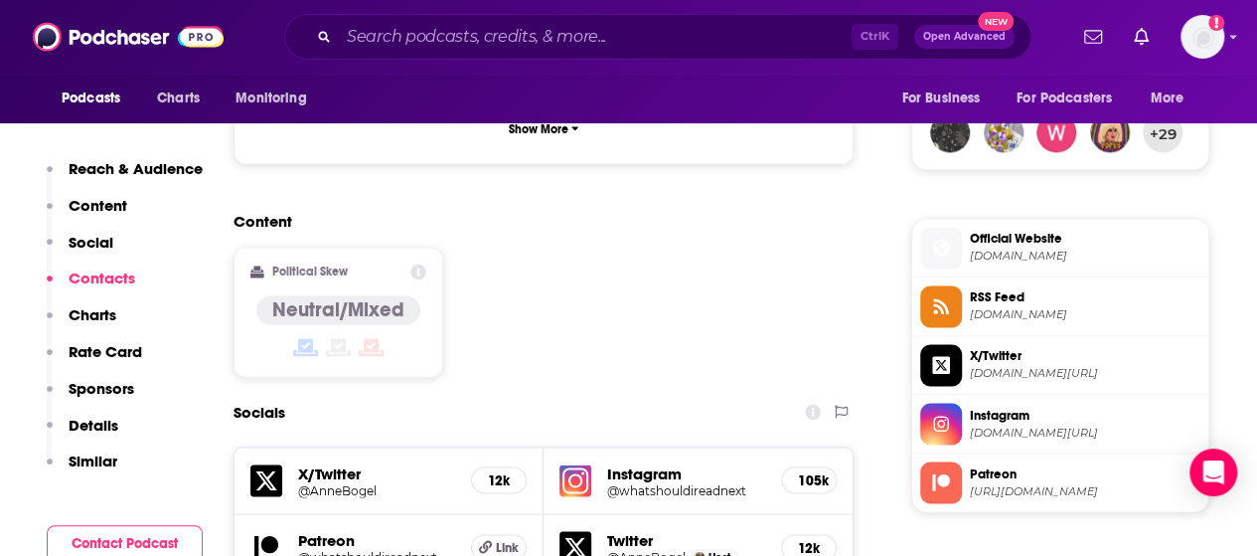
scroll to position [1690, 0]
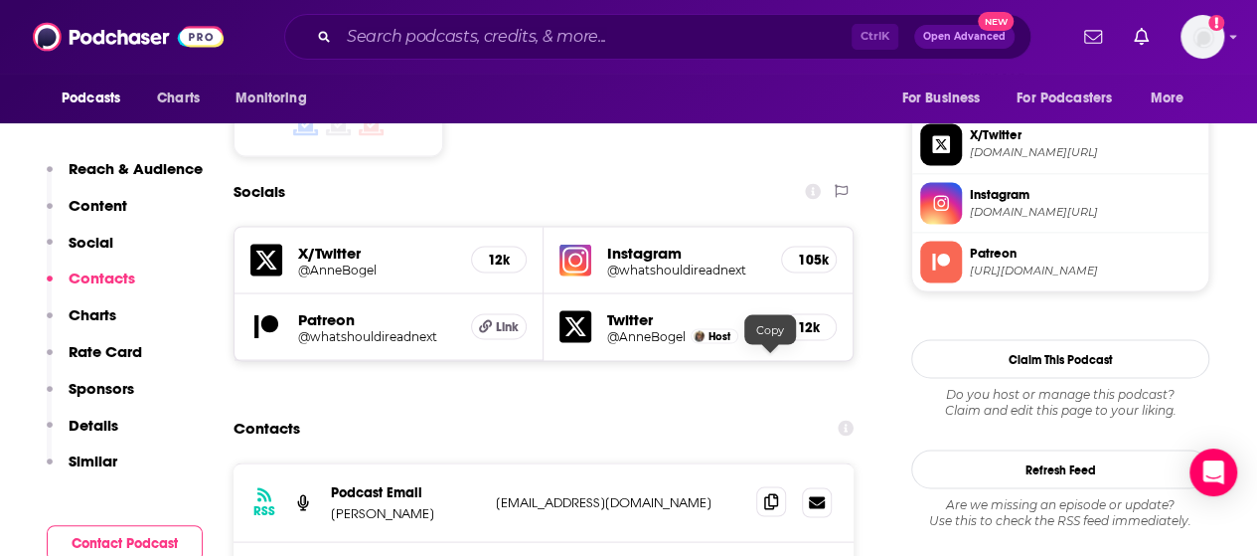
click at [764, 493] on icon at bounding box center [771, 501] width 14 height 16
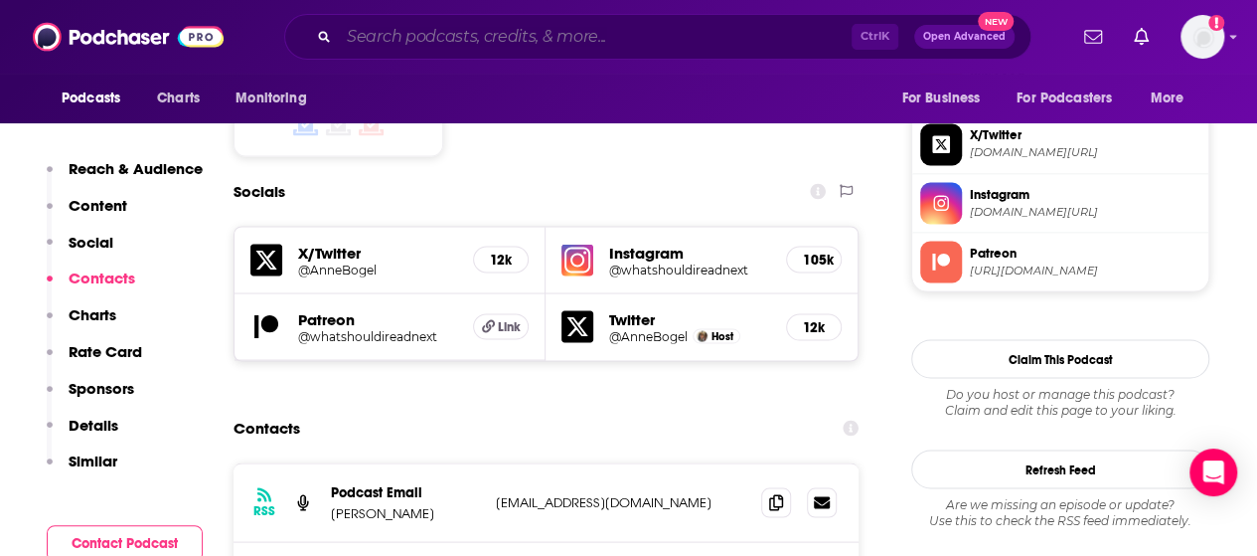
click at [535, 39] on input "Search podcasts, credits, & more..." at bounding box center [595, 37] width 513 height 32
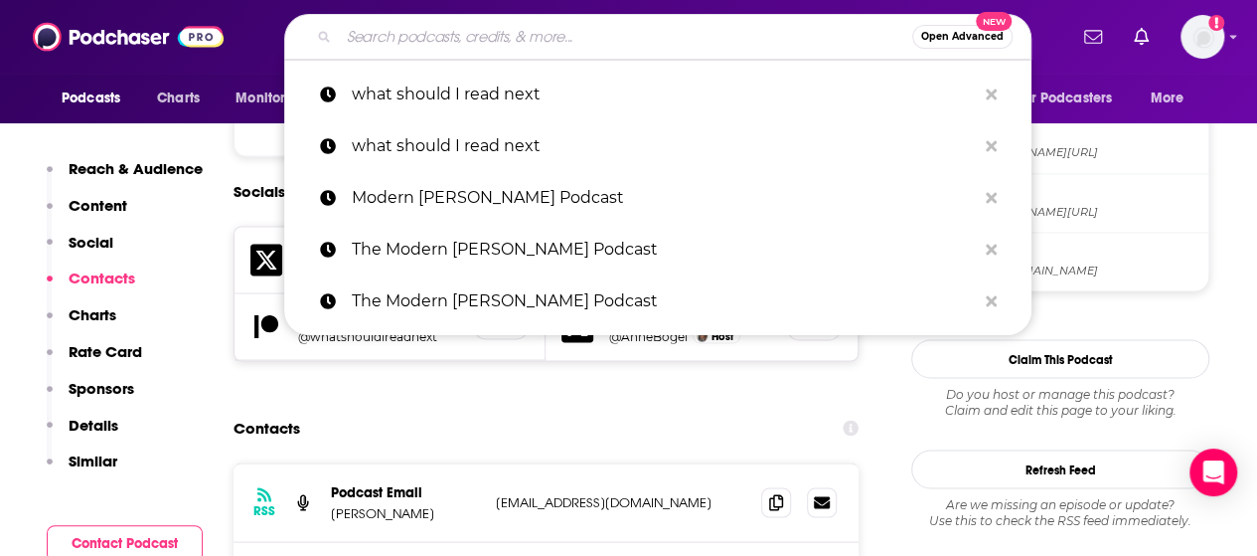
paste input "Currently Reading"
type input "Currently Reading"
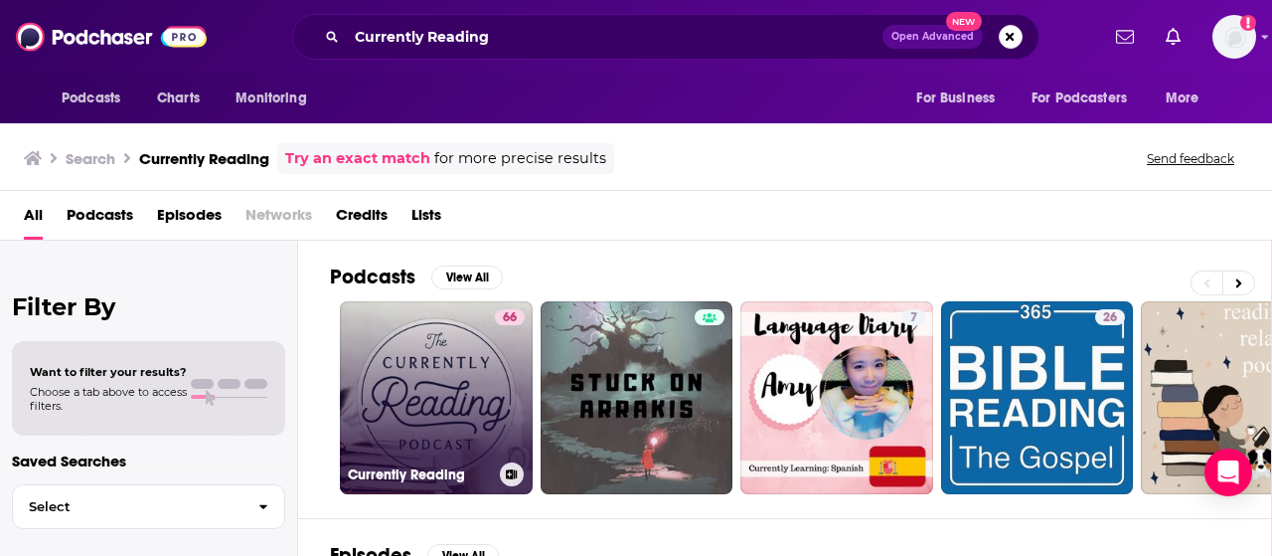
click at [483, 391] on link "66 Currently Reading" at bounding box center [436, 397] width 193 height 193
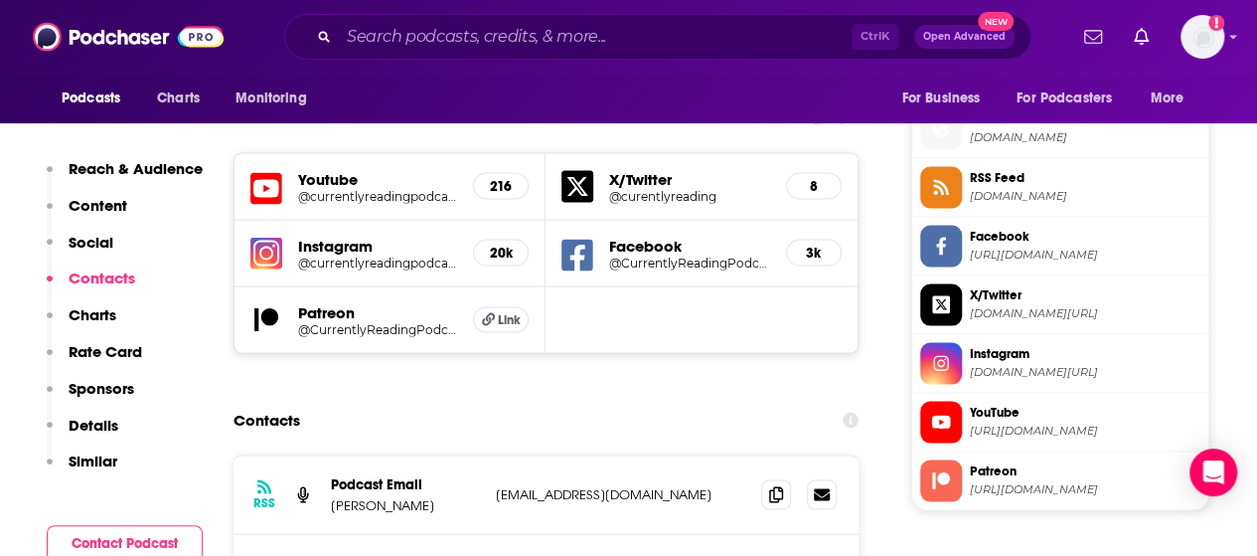
scroll to position [1789, 0]
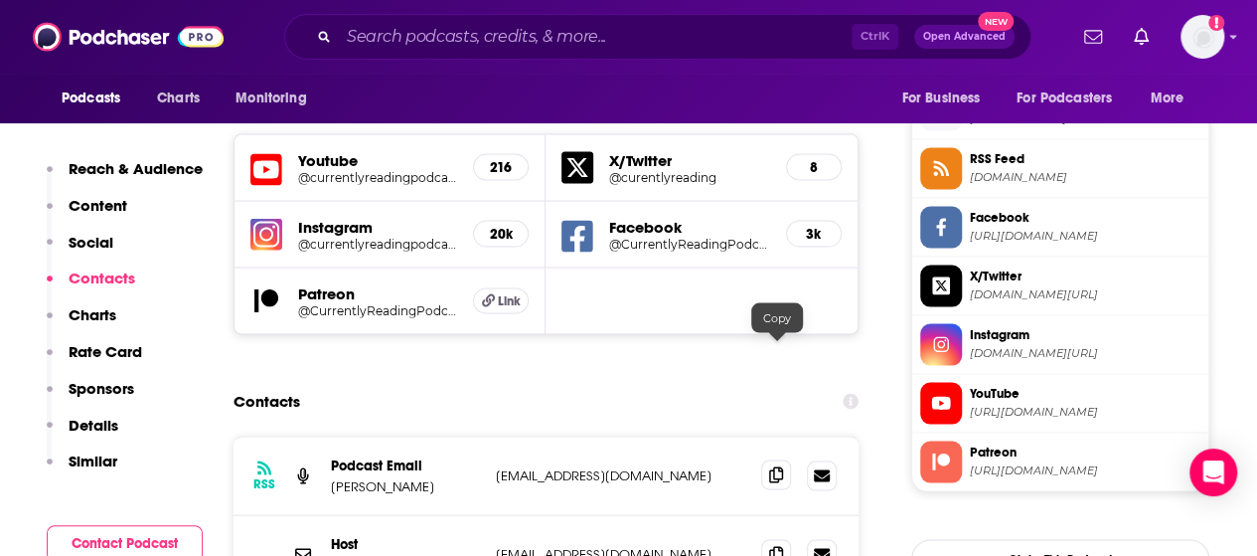
click at [771, 466] on icon at bounding box center [776, 474] width 14 height 16
click at [604, 31] on input "Search podcasts, credits, & more..." at bounding box center [595, 37] width 513 height 32
paste input "Book Talk"
type input "Book Talk"
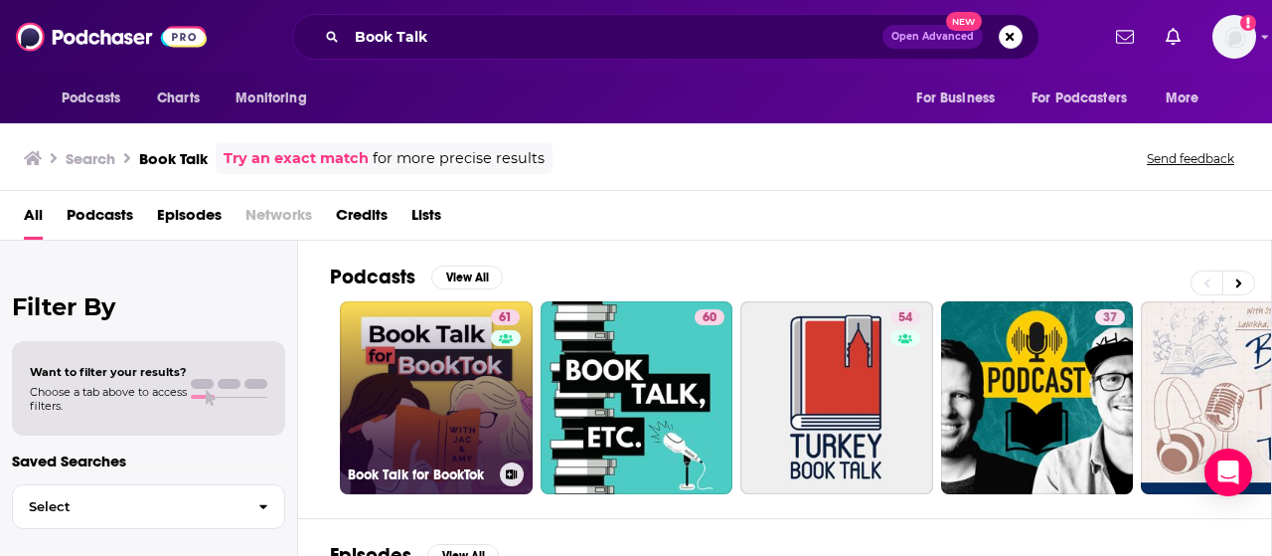
click at [455, 380] on link "61 Book Talk for BookTok" at bounding box center [436, 397] width 193 height 193
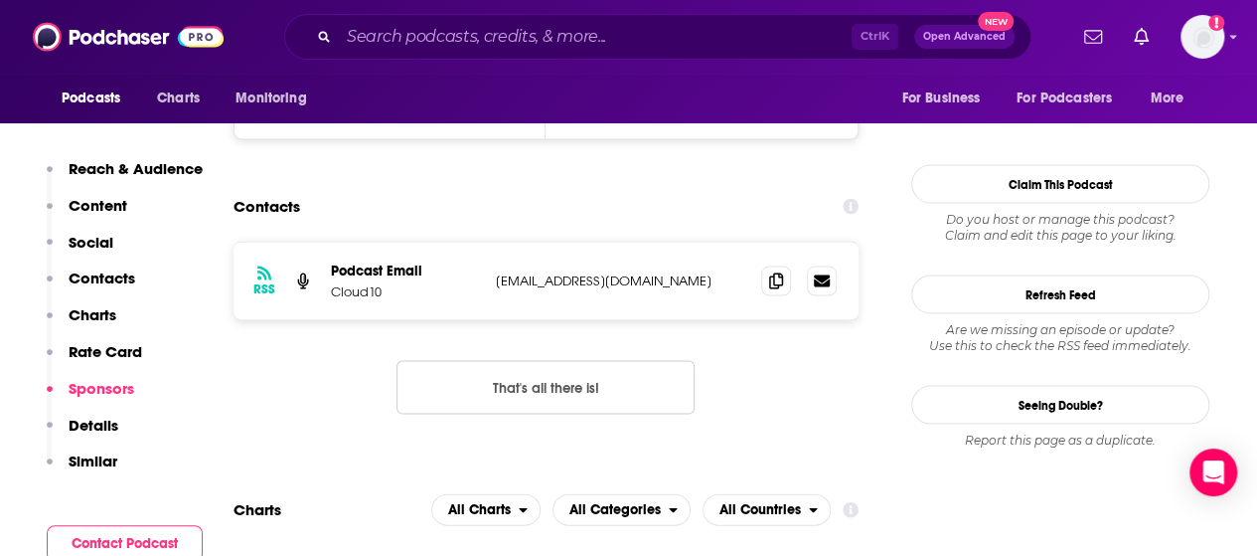
scroll to position [1789, 0]
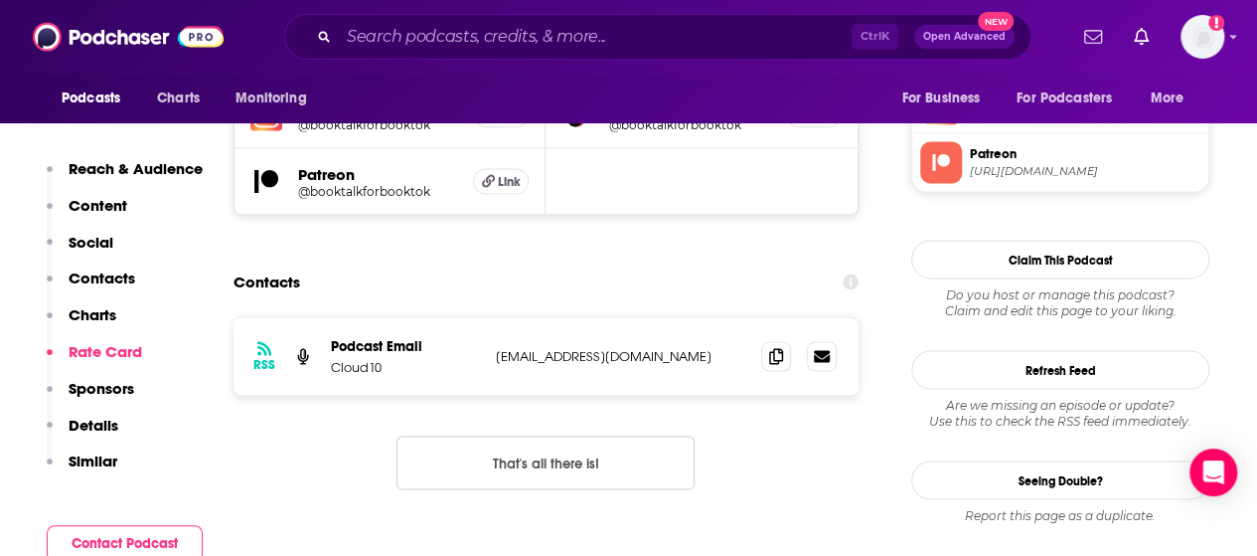
click at [528, 53] on div "Ctrl K Open Advanced New" at bounding box center [657, 37] width 747 height 46
click at [528, 43] on input "Search podcasts, credits, & more..." at bounding box center [595, 37] width 513 height 32
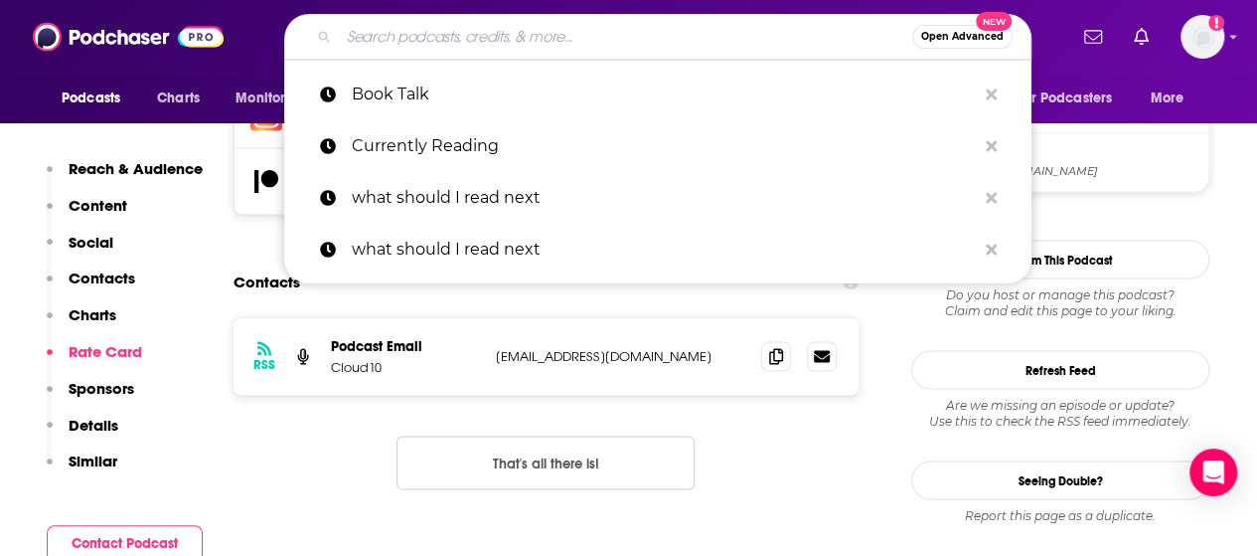
paste input "Charisma Podcast Network"
type input "Charisma Podcast Network"
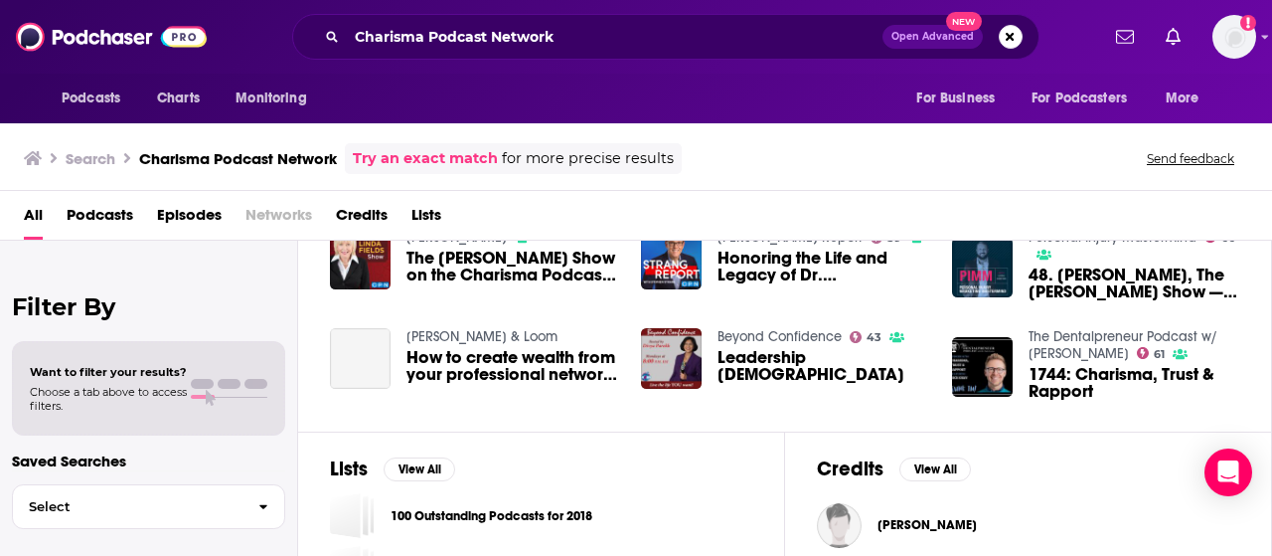
scroll to position [696, 0]
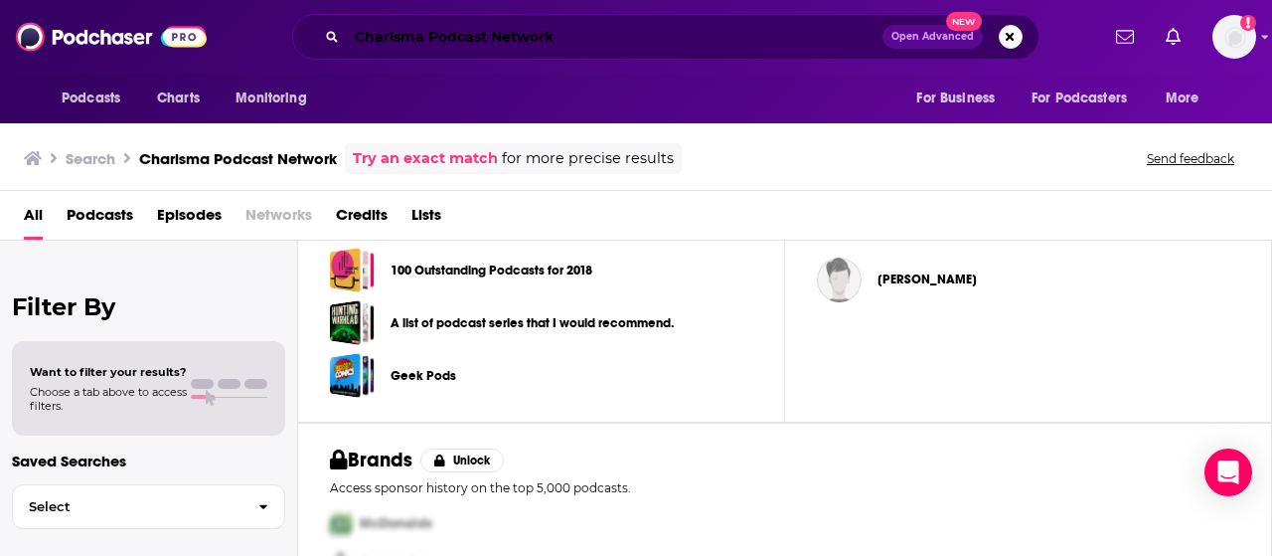
click at [442, 33] on input "Charisma Podcast Network" at bounding box center [615, 37] width 536 height 32
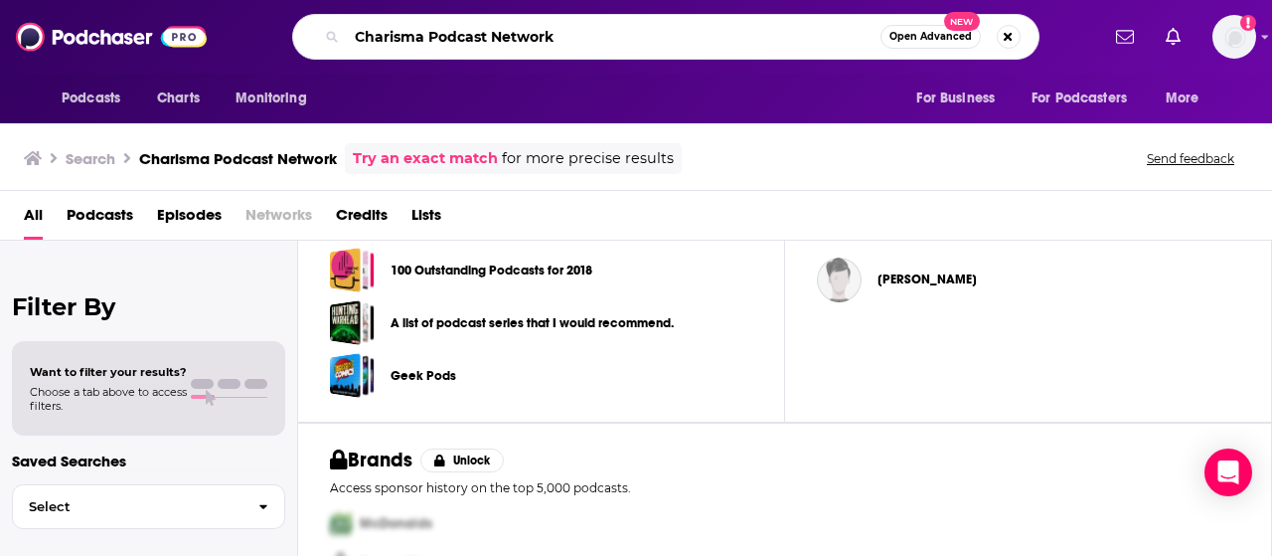
click at [442, 33] on input "Charisma Podcast Network" at bounding box center [614, 37] width 534 height 32
paste input "Faith & Friends with [PERSON_NAME]"
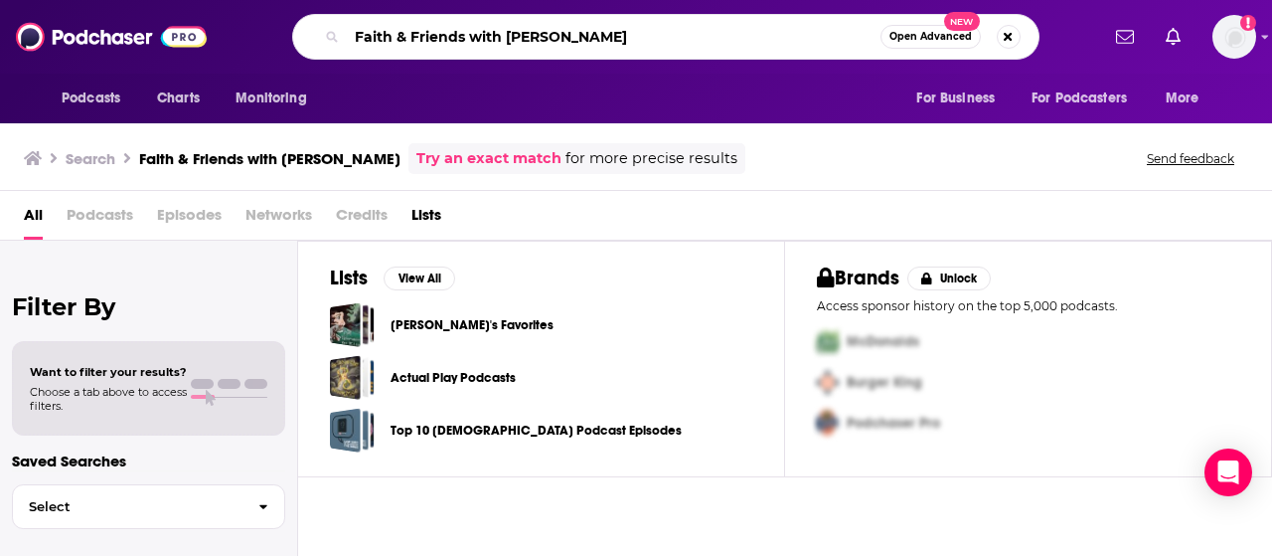
drag, startPoint x: 471, startPoint y: 33, endPoint x: 832, endPoint y: 51, distance: 361.2
click at [789, 62] on div "Podcasts Charts Monitoring Faith & Friends with [PERSON_NAME] Open Advanced New…" at bounding box center [636, 37] width 1272 height 74
type input "Faith & Friends"
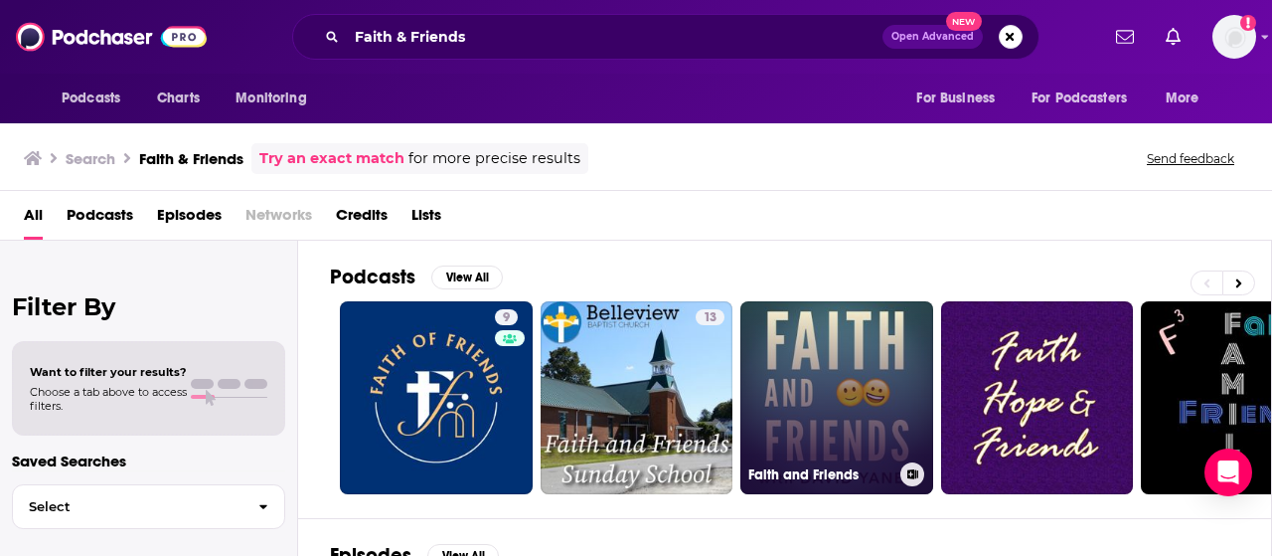
click at [818, 392] on link "Faith and Friends" at bounding box center [836, 397] width 193 height 193
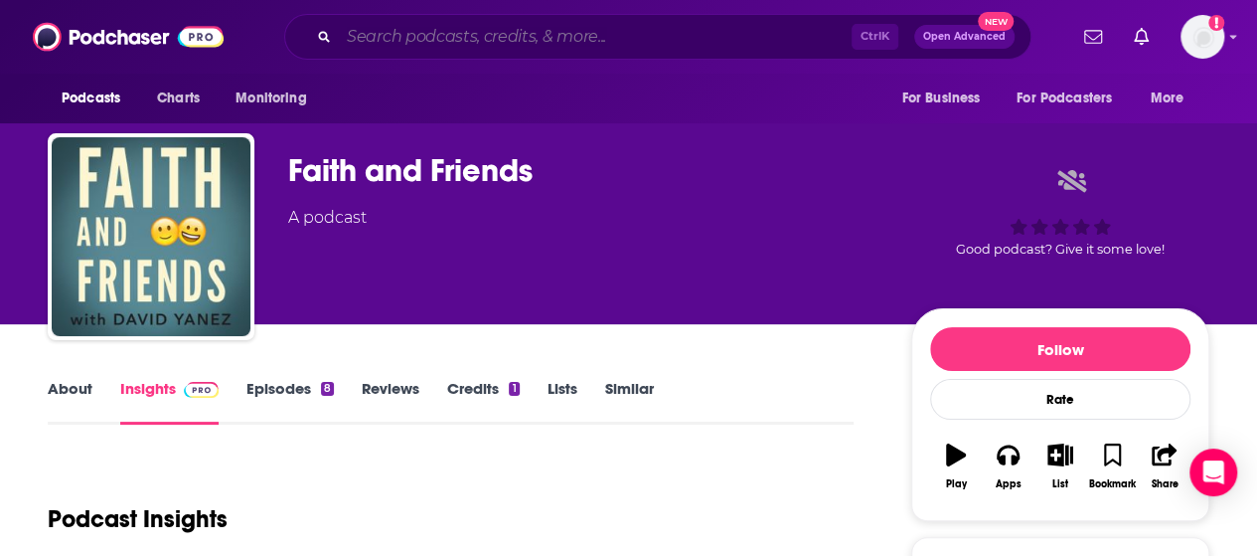
click at [531, 39] on input "Search podcasts, credits, & more..." at bounding box center [595, 37] width 513 height 32
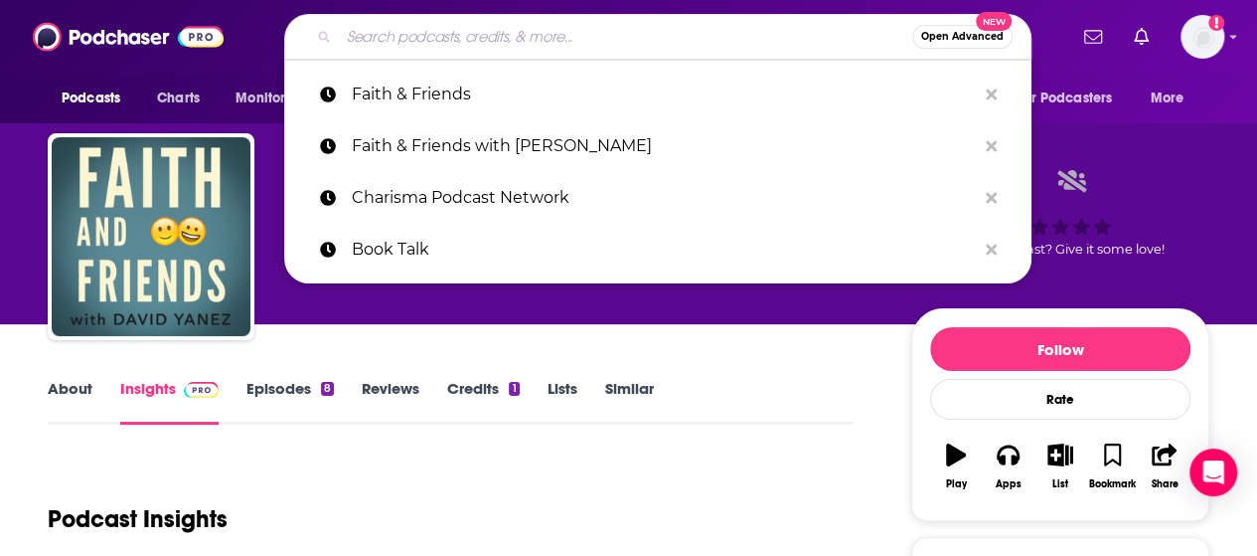
paste input "[DEMOGRAPHIC_DATA] Over Everything"
type input "[DEMOGRAPHIC_DATA] Over Everything"
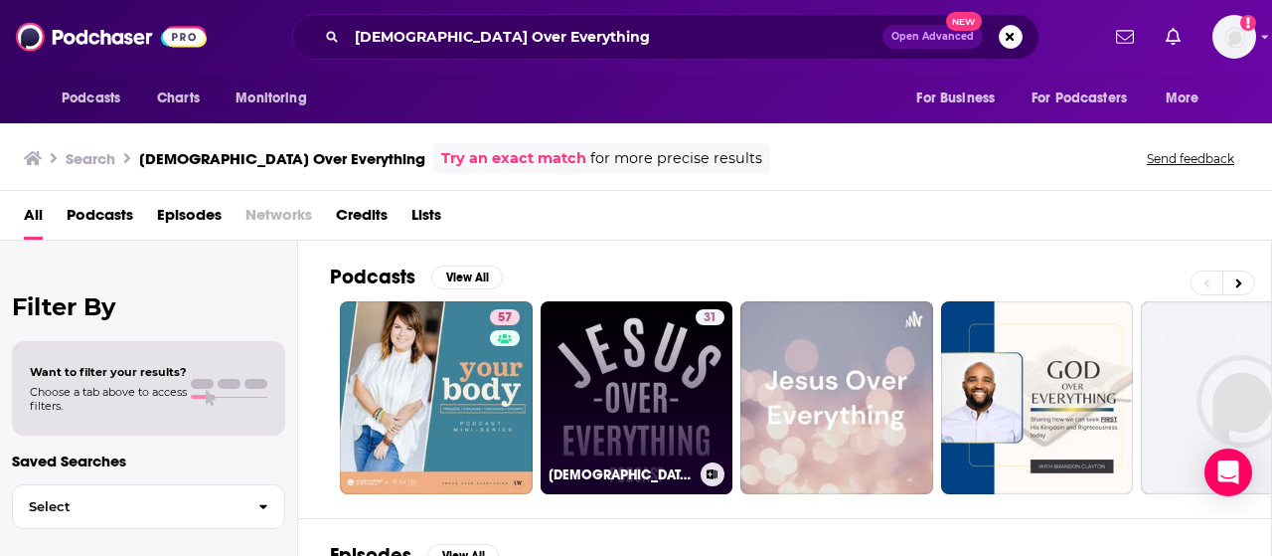
click at [604, 353] on link "31 [DEMOGRAPHIC_DATA] Over Everything Podcast" at bounding box center [637, 397] width 193 height 193
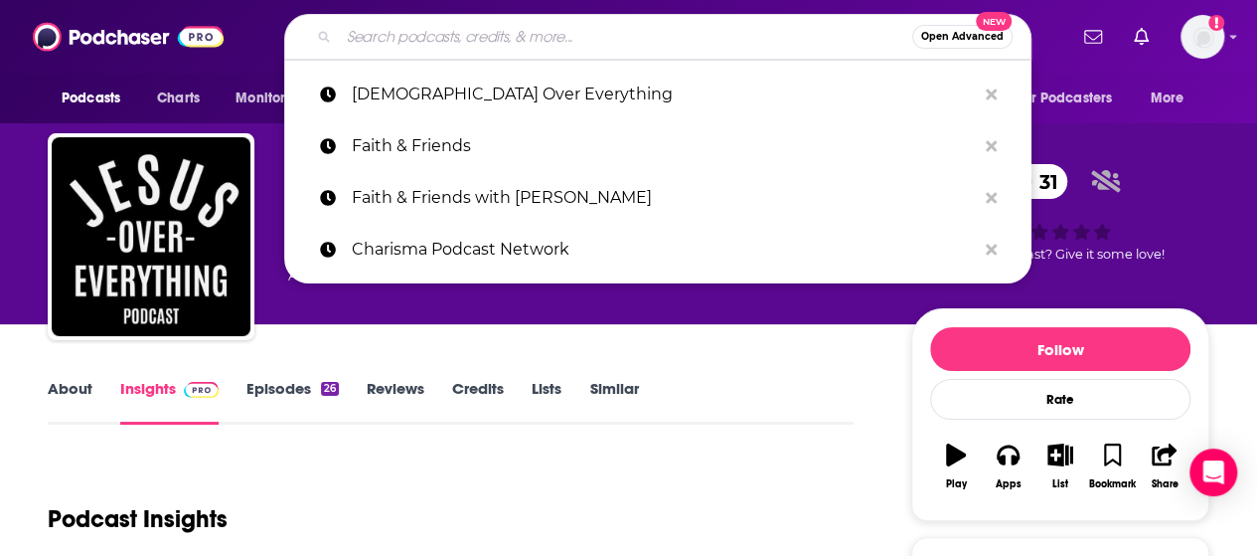
click at [519, 45] on input "Search podcasts, credits, & more..." at bounding box center [625, 37] width 573 height 32
paste input "[PERSON_NAME] [PERSON_NAME] Over Everything"
type input "[PERSON_NAME] [PERSON_NAME] Over Everything"
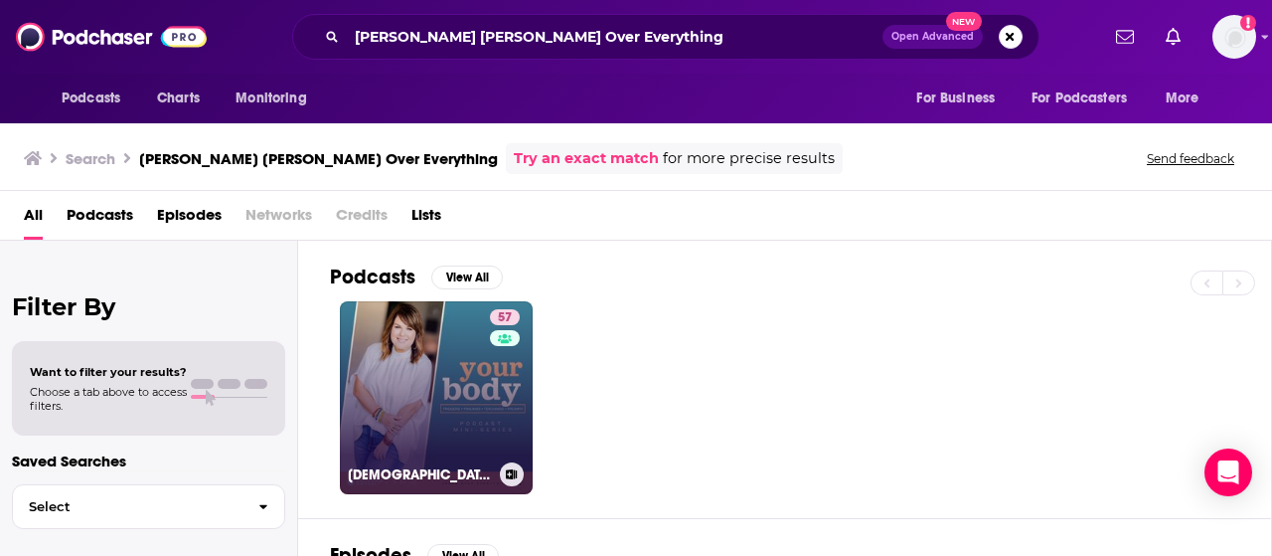
click at [472, 408] on link "57 [DEMOGRAPHIC_DATA] Over Everything" at bounding box center [436, 397] width 193 height 193
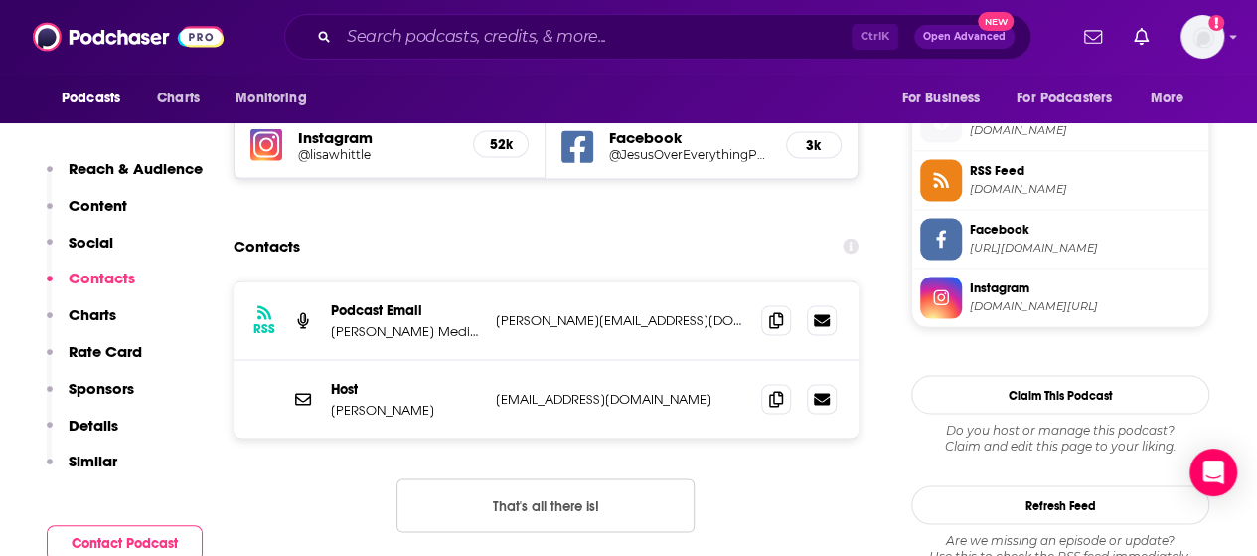
scroll to position [1690, 0]
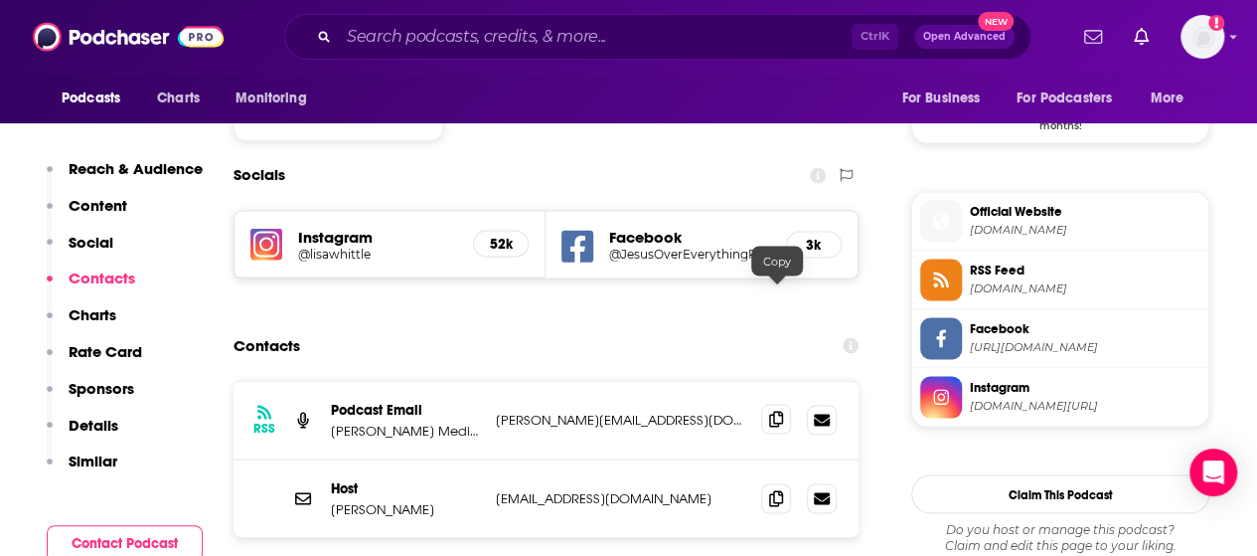
click at [775, 410] on icon at bounding box center [776, 418] width 14 height 16
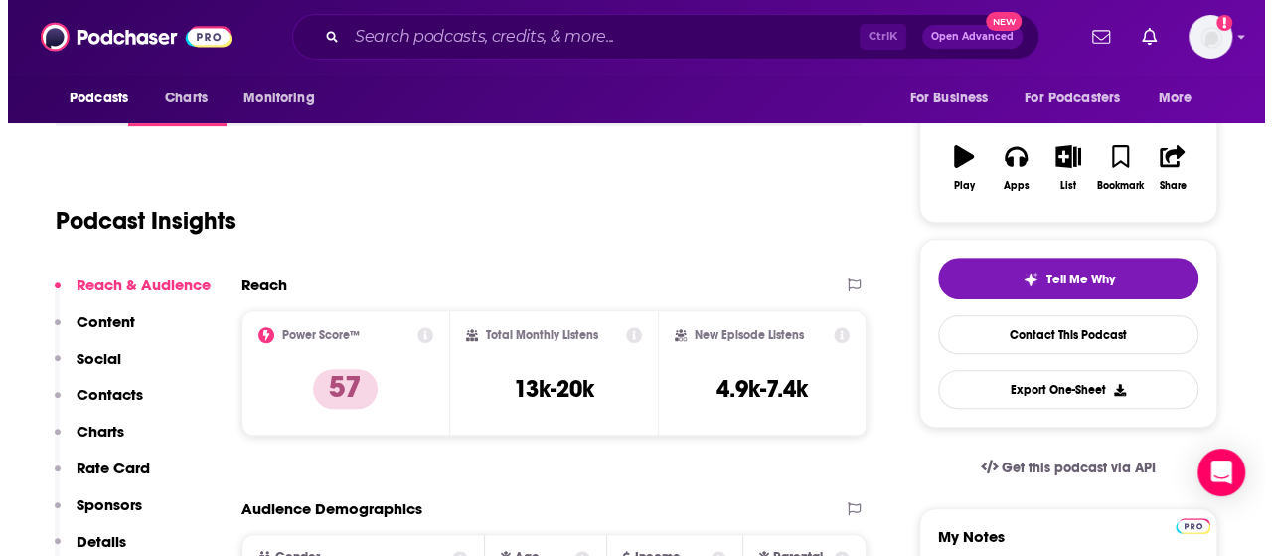
scroll to position [0, 0]
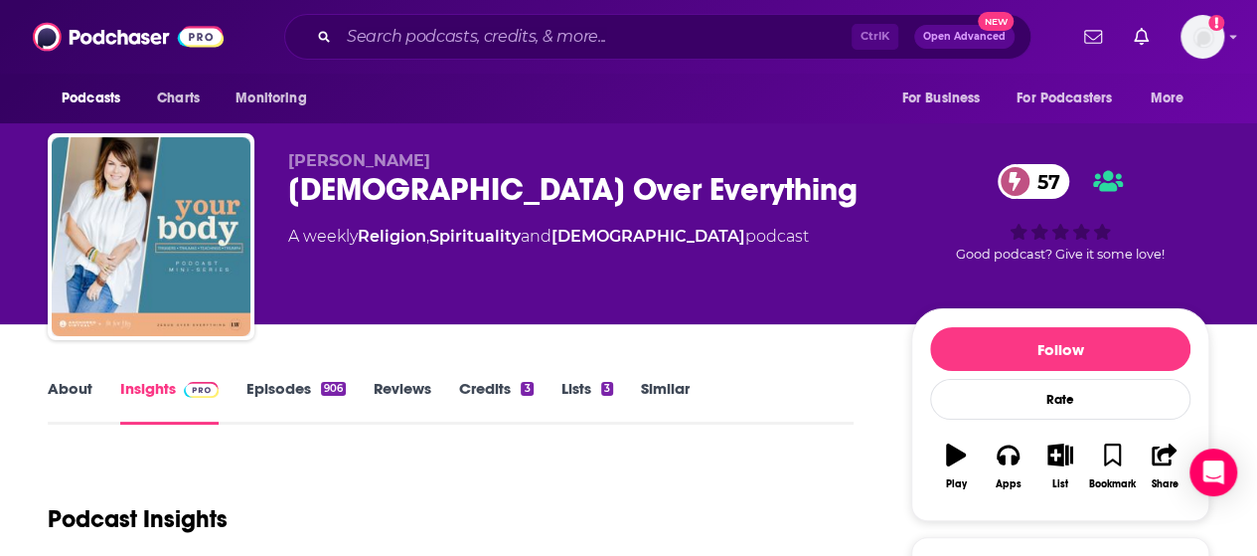
click at [441, 17] on div "Ctrl K Open Advanced New" at bounding box center [657, 37] width 747 height 46
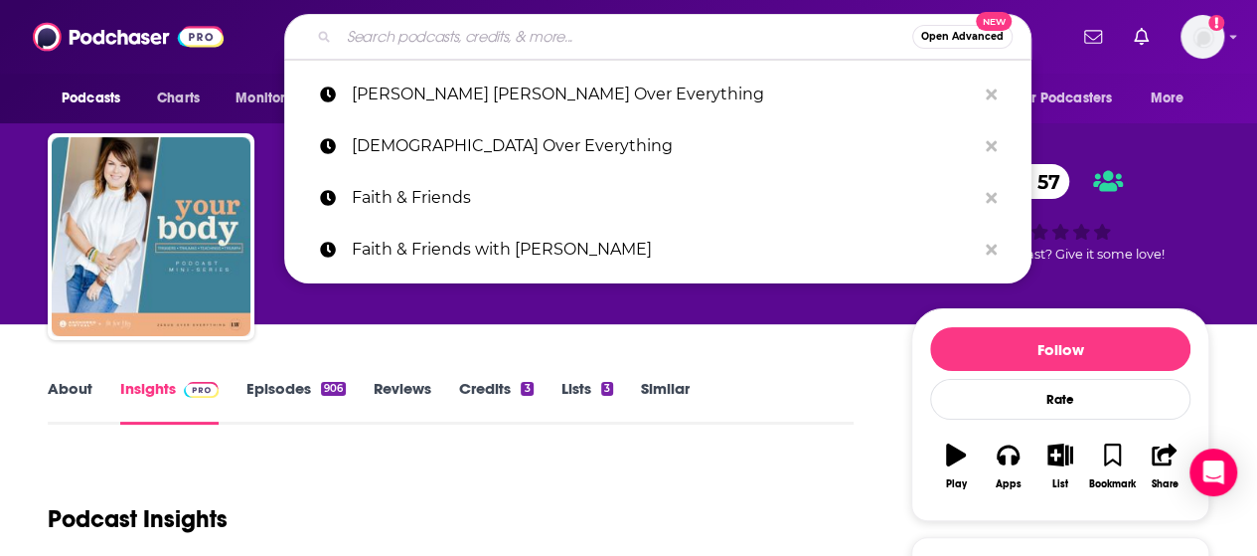
click at [434, 40] on input "Search podcasts, credits, & more..." at bounding box center [625, 37] width 573 height 32
paste input "The Well-Read Podcast"
type input "The Well-Read Podcast"
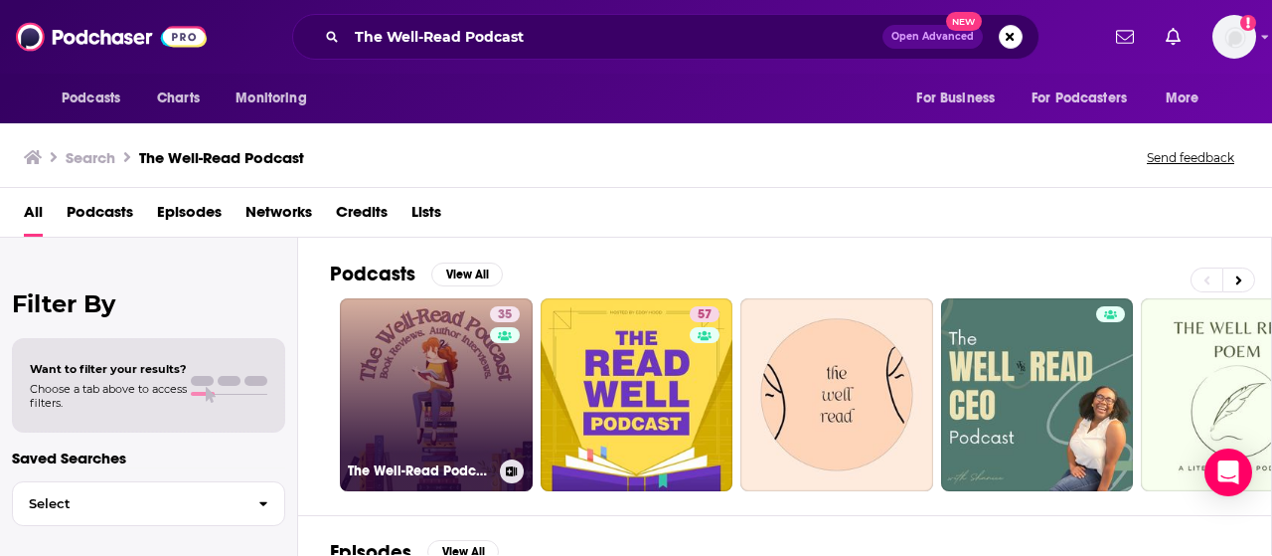
click at [457, 373] on link "35 The Well-Read Podcast" at bounding box center [436, 394] width 193 height 193
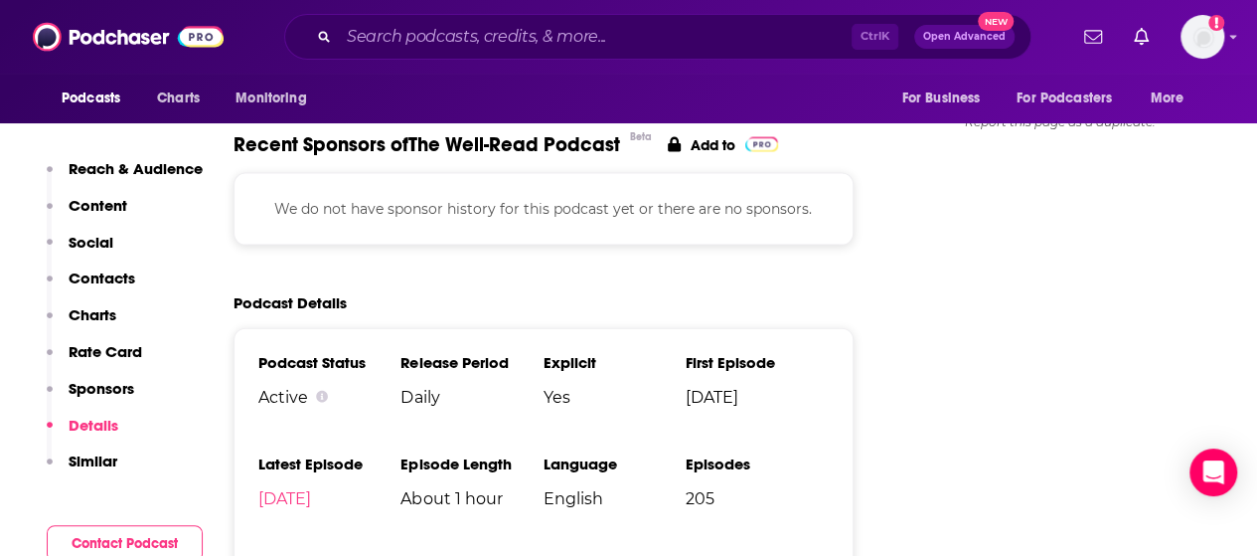
scroll to position [2485, 0]
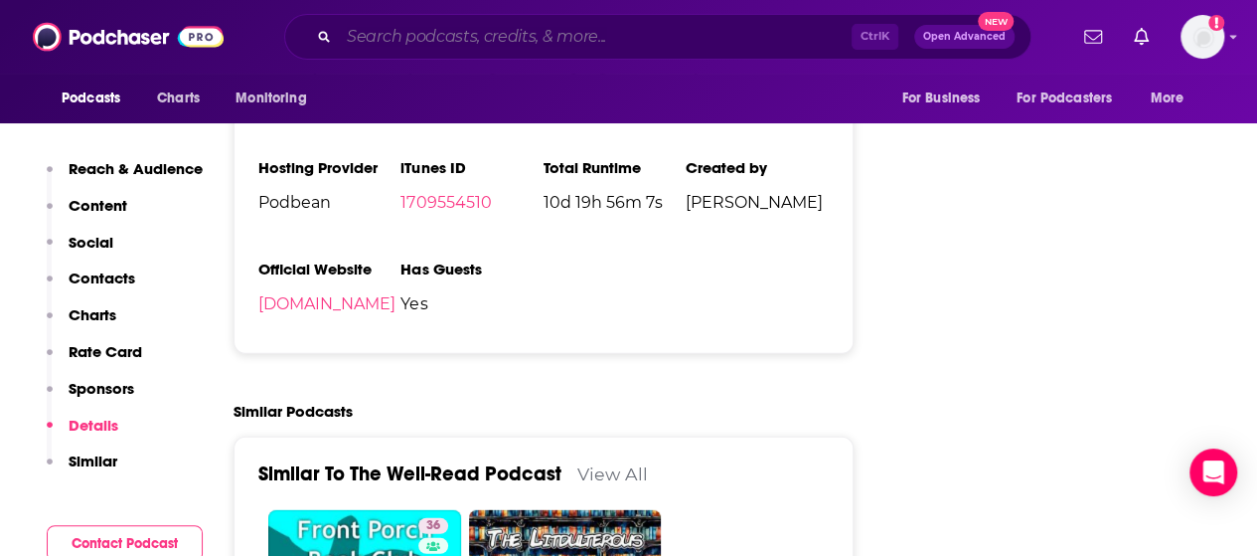
click at [382, 30] on input "Search podcasts, credits, & more..." at bounding box center [595, 37] width 513 height 32
paste input "MomAdvice Book Gang Podcast"
type input "MomAdvice Book Gang Podcast"
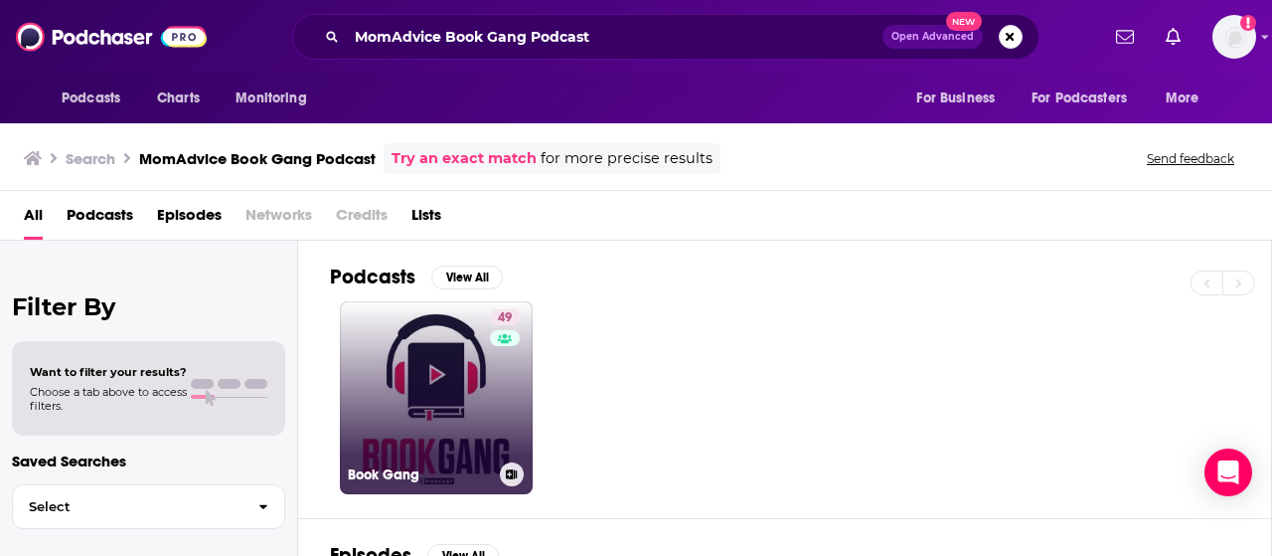
click at [459, 363] on link "49 Book Gang" at bounding box center [436, 397] width 193 height 193
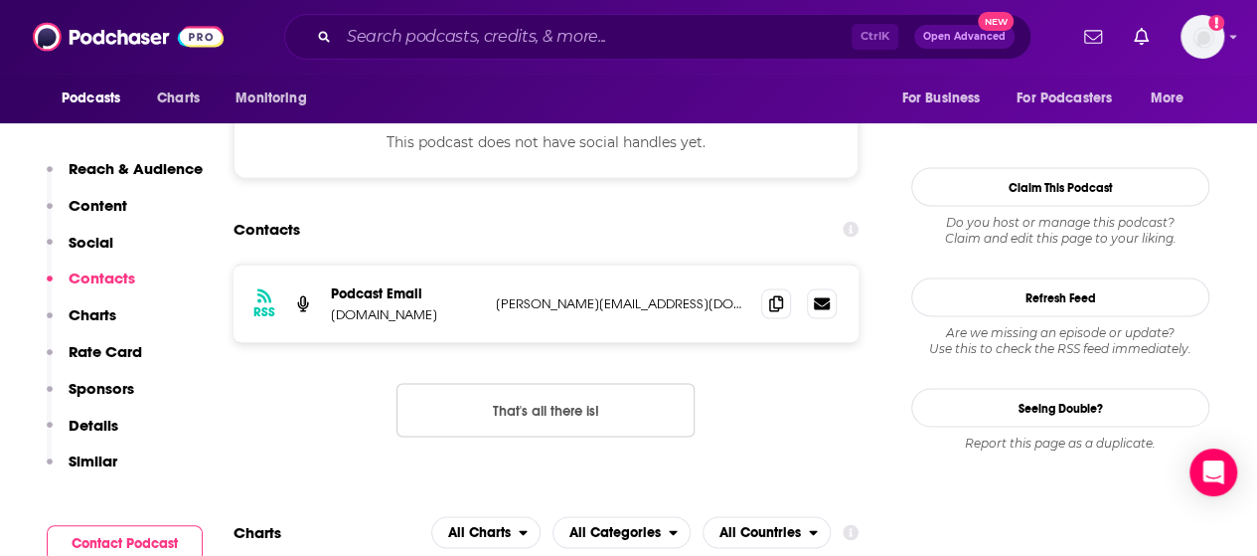
scroll to position [1690, 0]
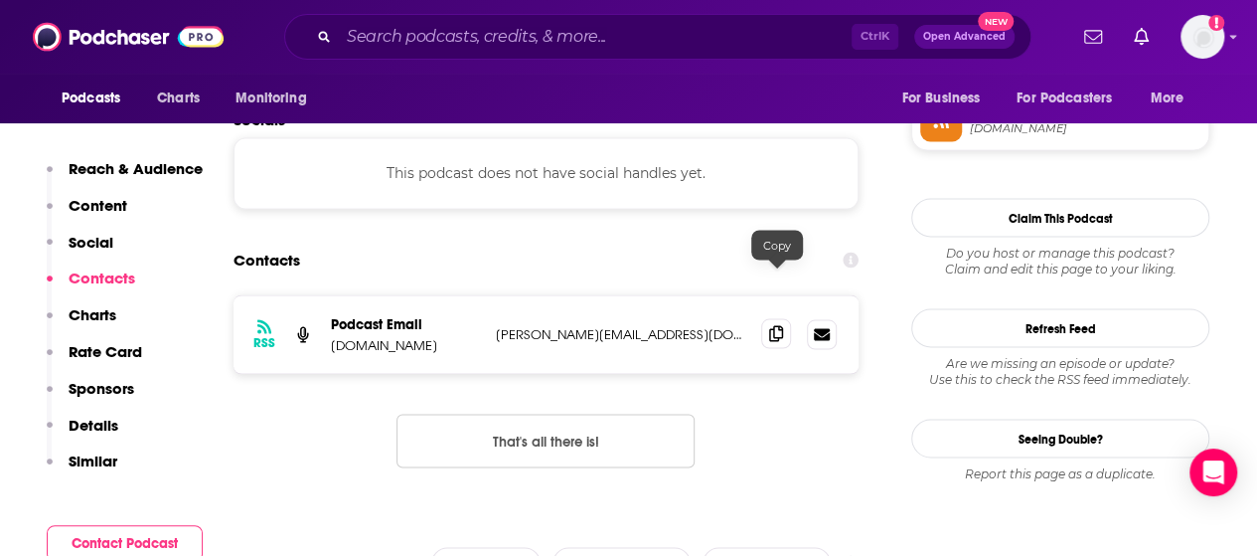
click at [766, 318] on span at bounding box center [776, 333] width 30 height 30
click at [401, 41] on input "Search podcasts, credits, & more..." at bounding box center [595, 37] width 513 height 32
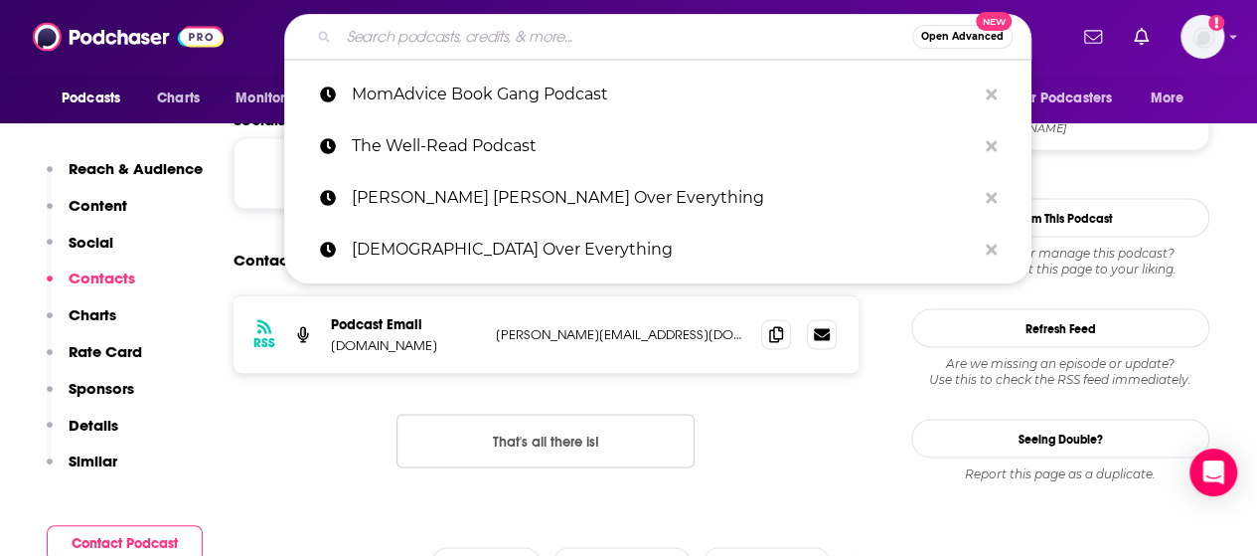
paste input "That Bookish Podcast"
type input "That Bookish Podcast"
